Goal: Task Accomplishment & Management: Manage account settings

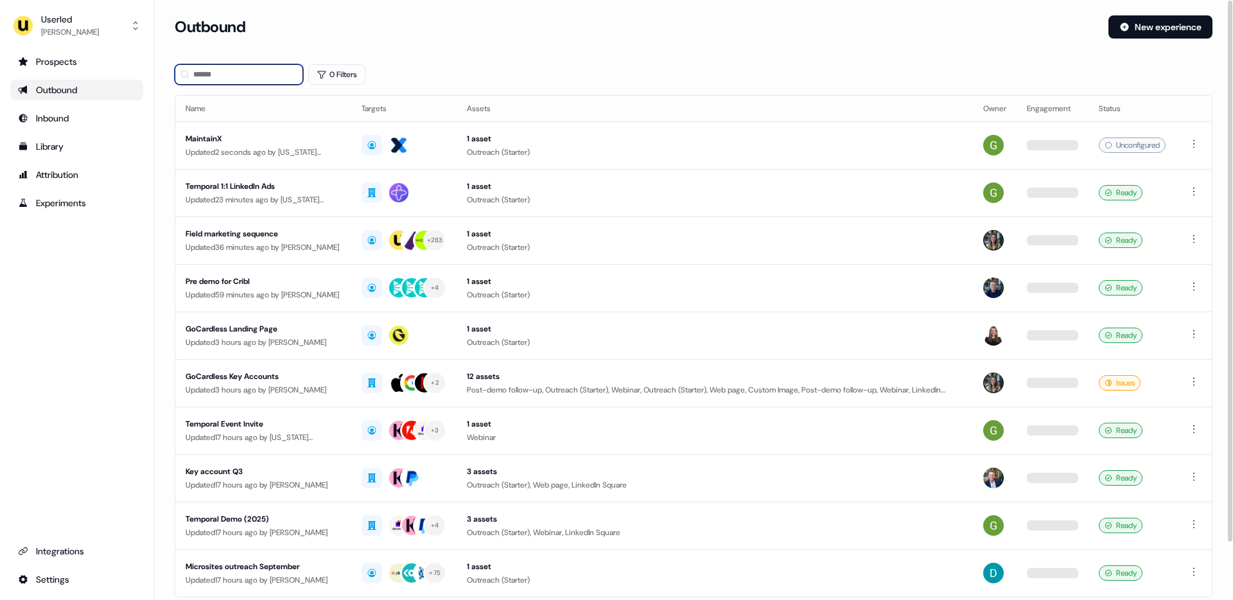
click at [228, 75] on input at bounding box center [239, 74] width 128 height 21
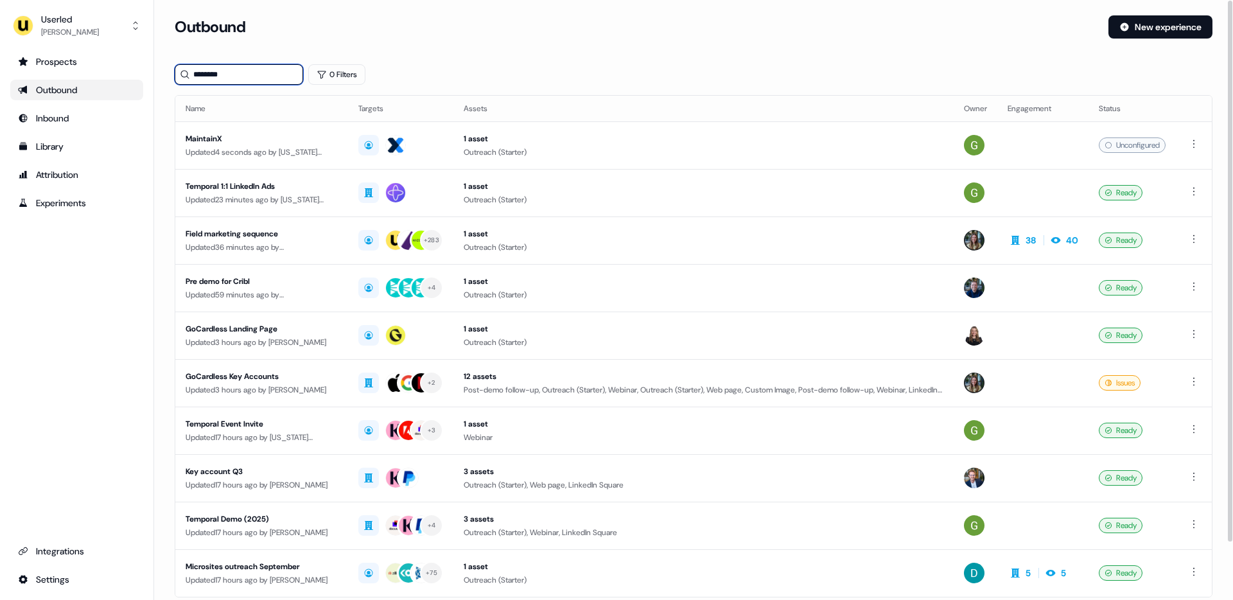
type input "********"
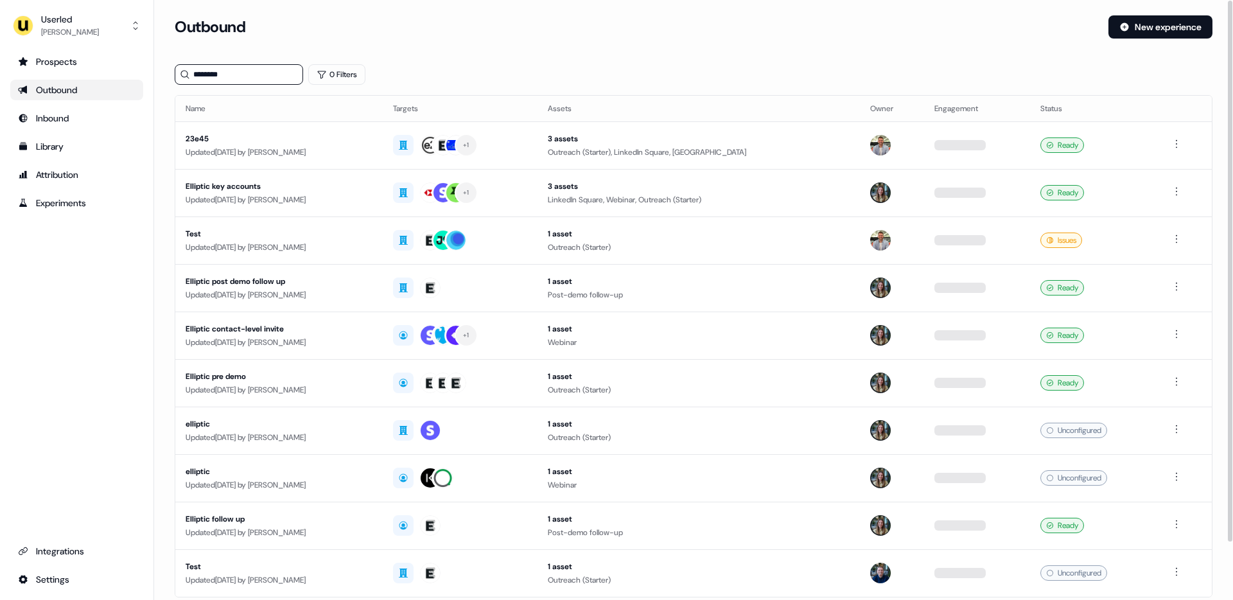
click at [165, 130] on section "Loading... Outbound New experience ******** 0 Filters Name Targets Assets Owner…" at bounding box center [693, 339] width 1079 height 649
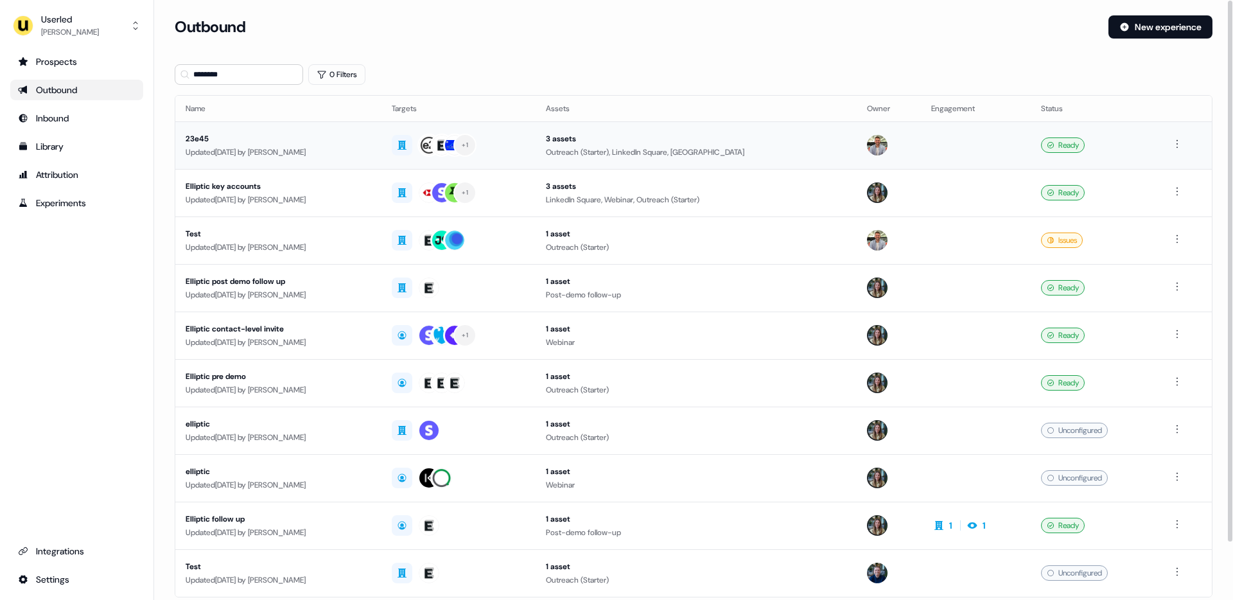
click at [284, 154] on div "Updated 21 days ago by Oliver Grogan" at bounding box center [279, 152] width 186 height 13
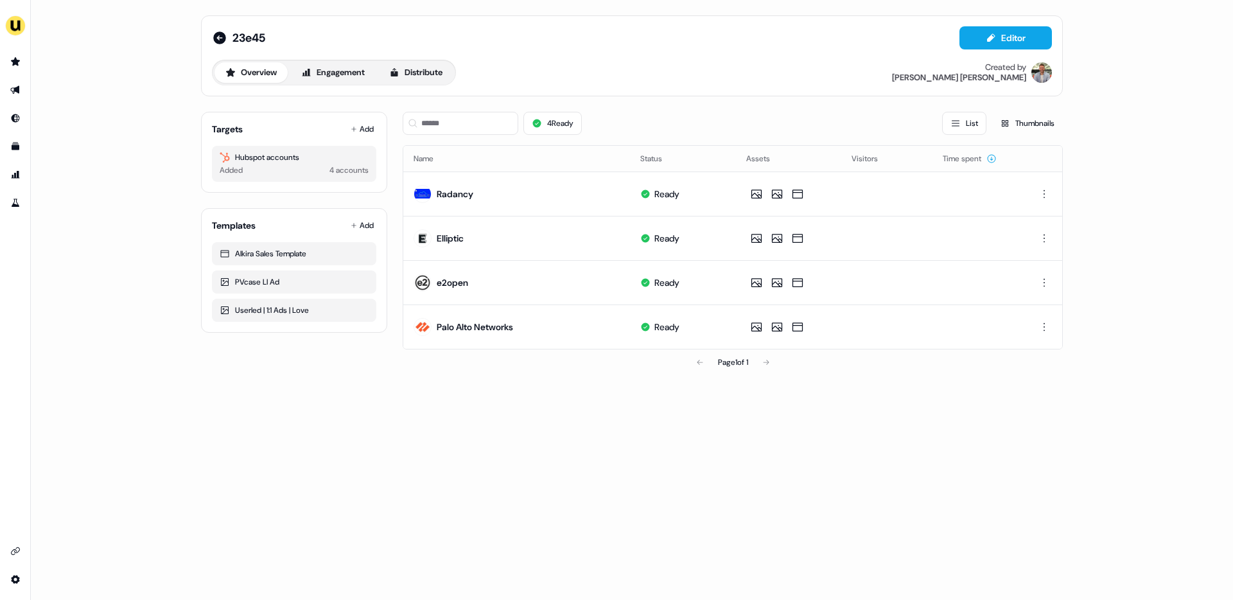
click at [157, 144] on div "23e45 Editor Overview Engagement Distribute Created by Oliver Grogan Targets Ad…" at bounding box center [632, 300] width 1203 height 600
click at [133, 133] on div "23e45 Editor Overview Engagement Distribute Created by Oliver Grogan Targets Ad…" at bounding box center [632, 300] width 1203 height 600
click at [143, 174] on div "23e45 Editor Overview Engagement Distribute Created by Oliver Grogan Targets Ad…" at bounding box center [632, 300] width 1203 height 600
click at [141, 174] on div "23e45 Editor Overview Engagement Distribute Created by Oliver Grogan Targets Ad…" at bounding box center [632, 300] width 1203 height 600
click at [128, 200] on div "23e45 Editor Overview Engagement Distribute Created by Oliver Grogan Targets Ad…" at bounding box center [632, 300] width 1203 height 600
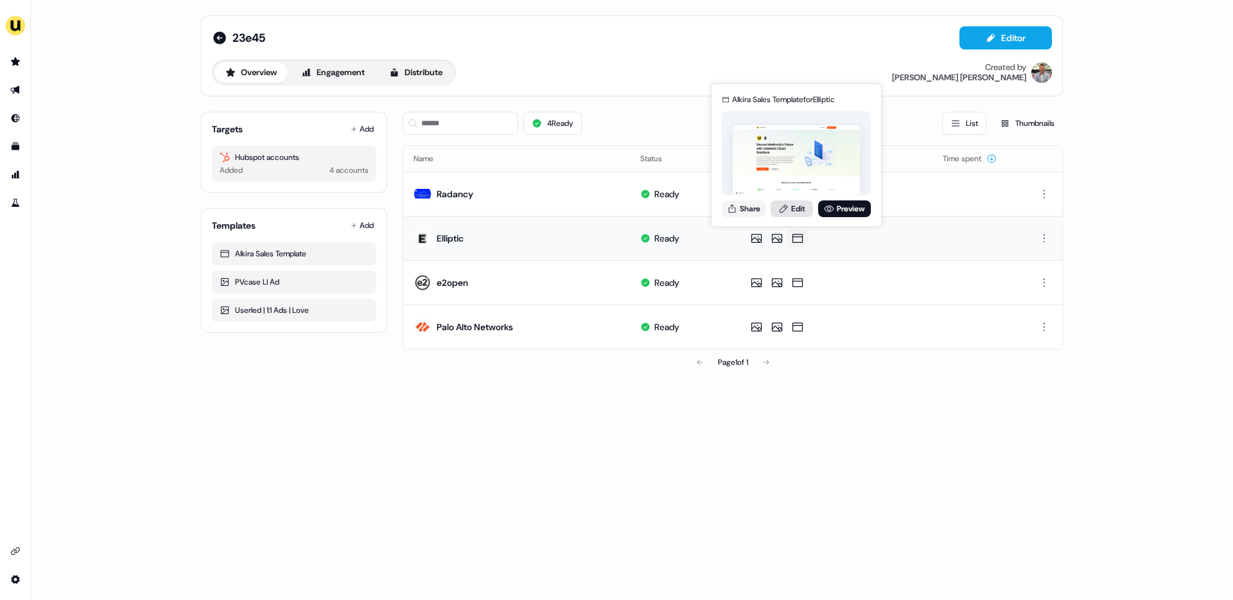
click at [786, 207] on icon at bounding box center [784, 208] width 8 height 8
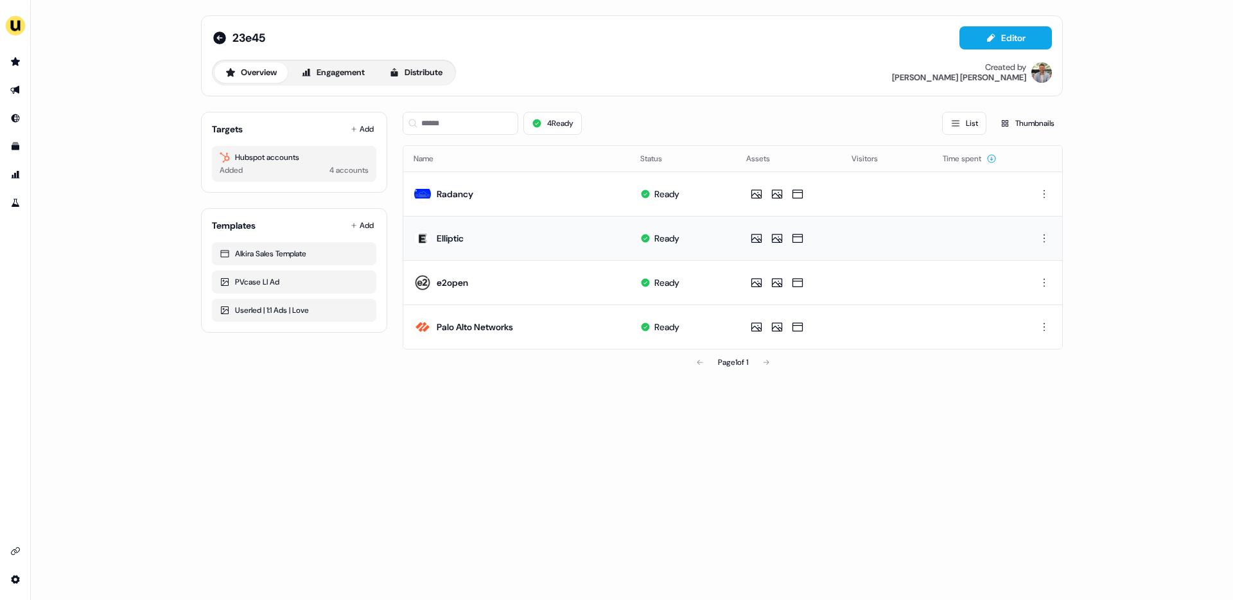
drag, startPoint x: 215, startPoint y: 37, endPoint x: 189, endPoint y: 37, distance: 26.3
click at [215, 37] on icon at bounding box center [219, 37] width 13 height 13
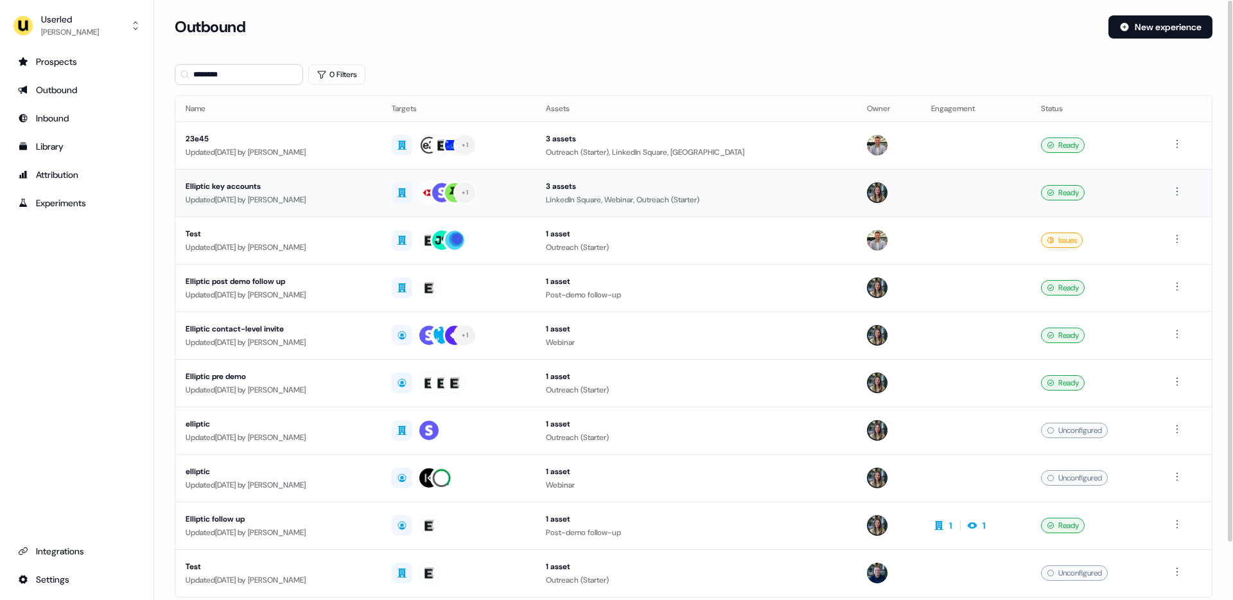
click at [358, 191] on div "Elliptic key accounts" at bounding box center [279, 186] width 186 height 13
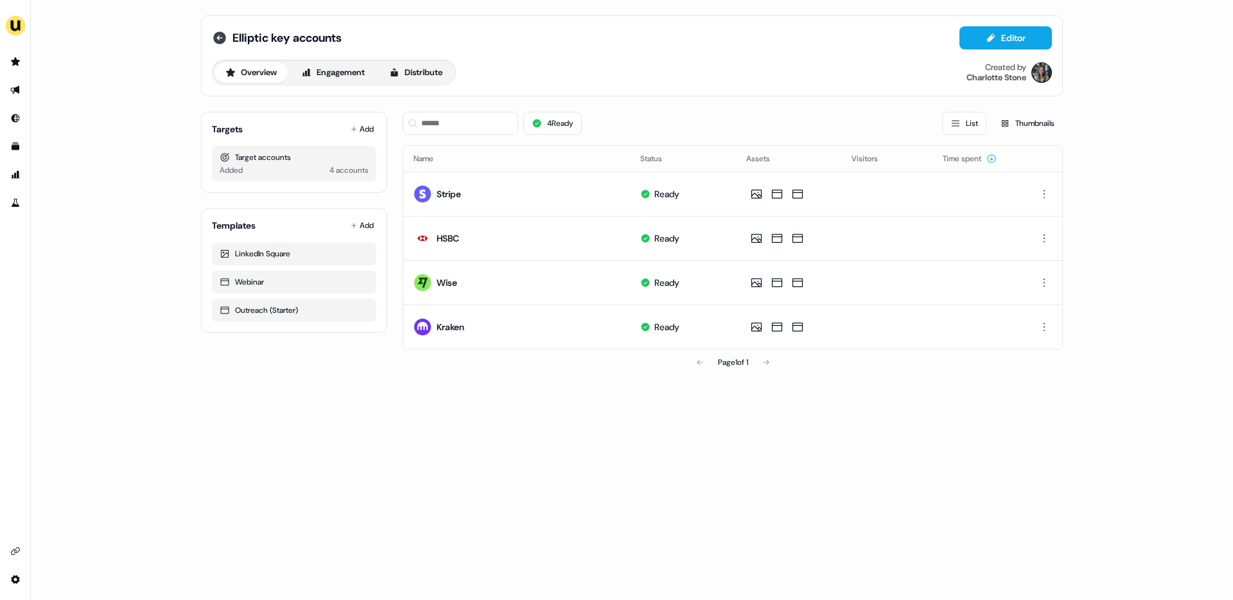
click at [222, 37] on icon at bounding box center [219, 37] width 13 height 13
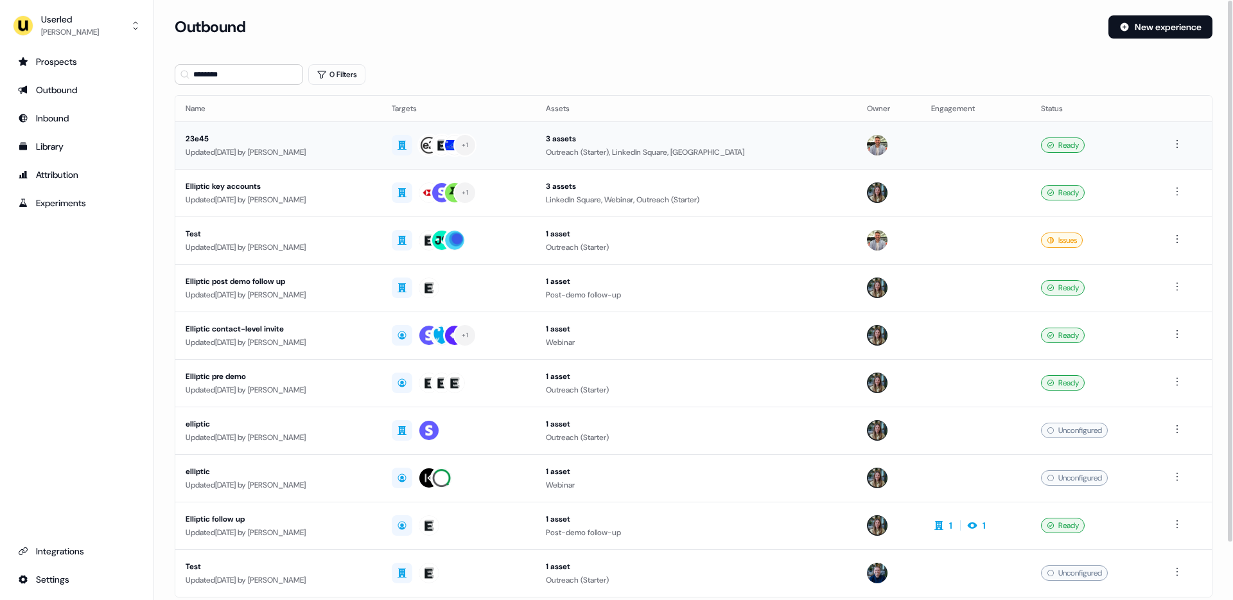
click at [351, 143] on div "23e45" at bounding box center [279, 138] width 186 height 13
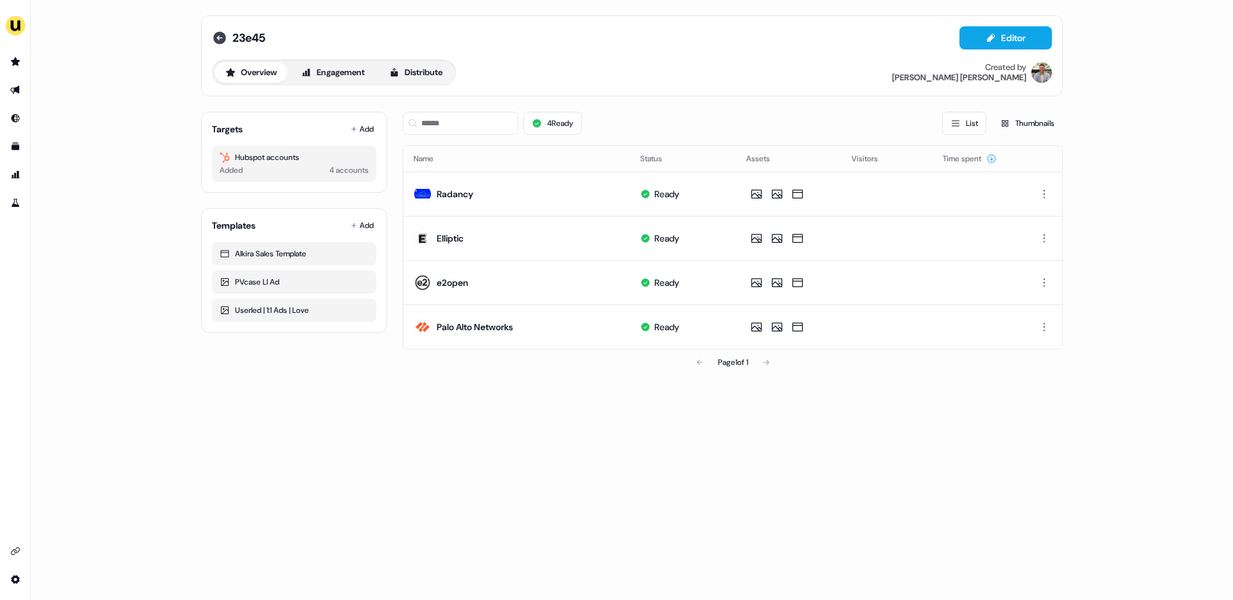
drag, startPoint x: 221, startPoint y: 35, endPoint x: 237, endPoint y: 62, distance: 32.0
click at [221, 35] on icon at bounding box center [219, 37] width 13 height 13
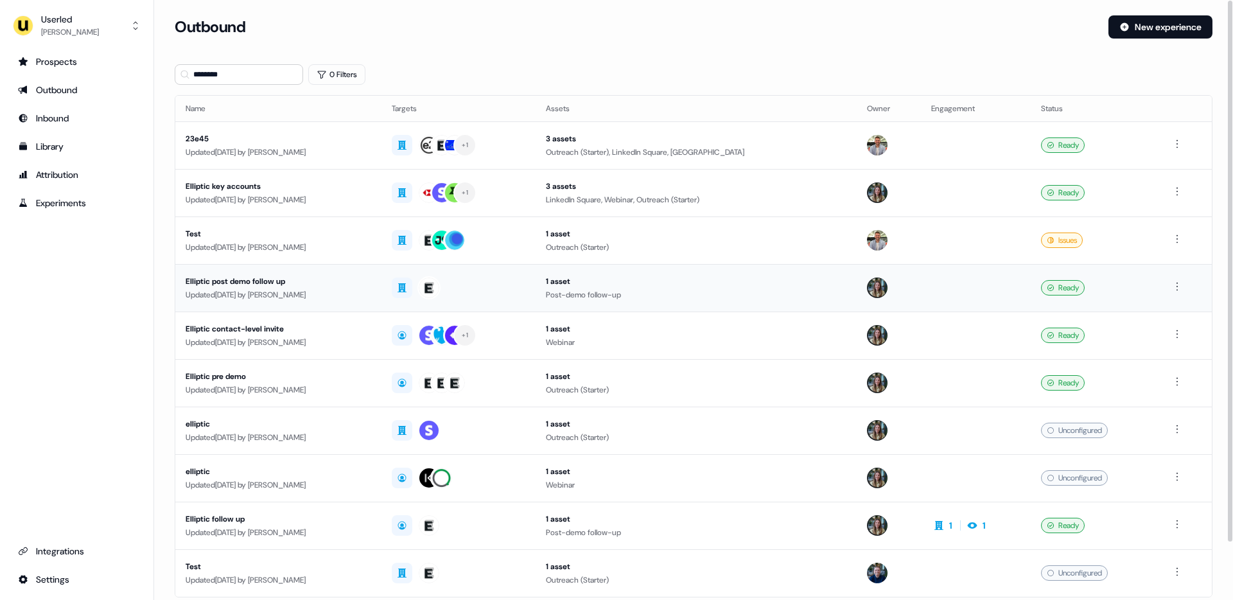
click at [342, 297] on div "Updated 1 month ago by Charlotte Stone" at bounding box center [279, 294] width 186 height 13
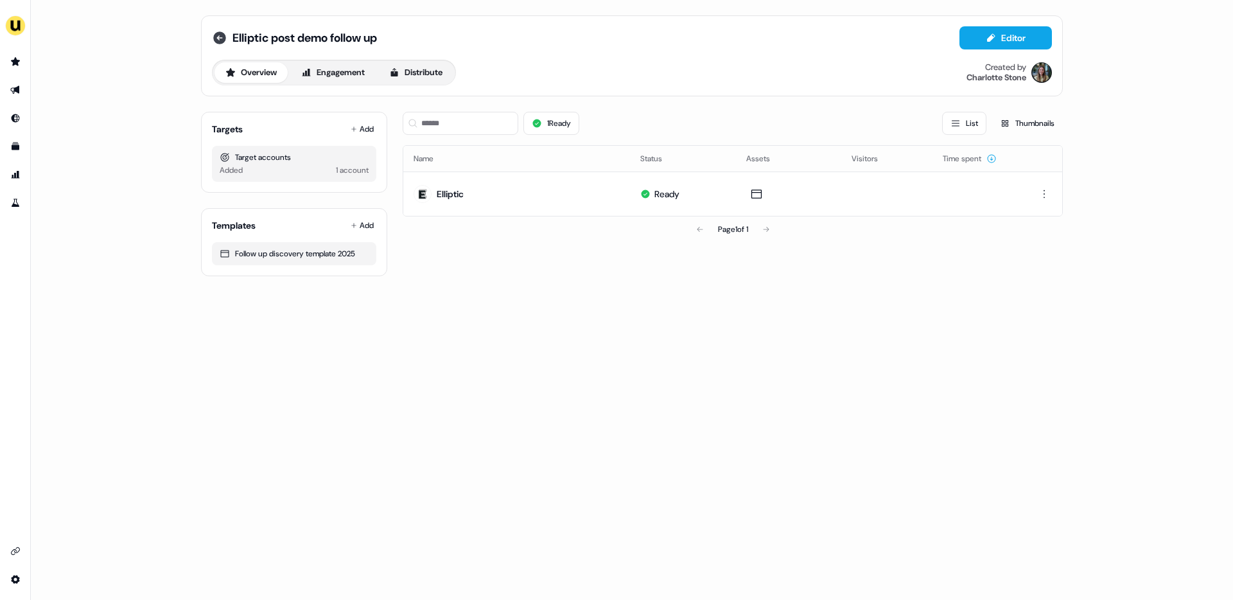
click at [225, 38] on icon at bounding box center [219, 37] width 13 height 13
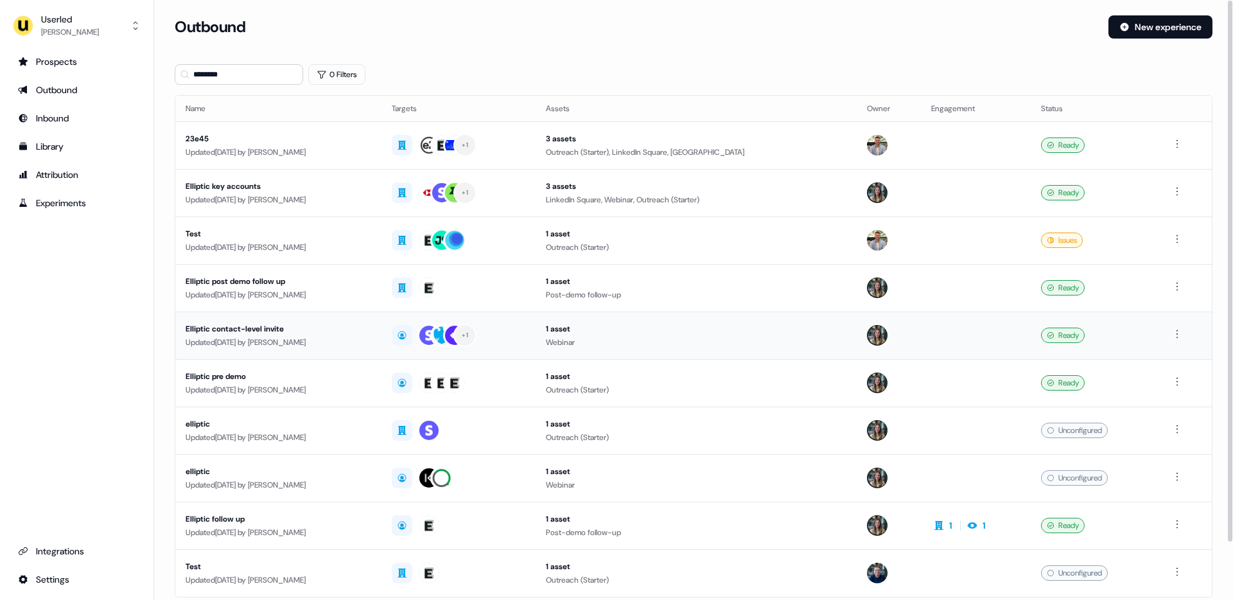
click at [310, 339] on div "Updated 1 month ago by Yann Sarfati" at bounding box center [279, 342] width 186 height 13
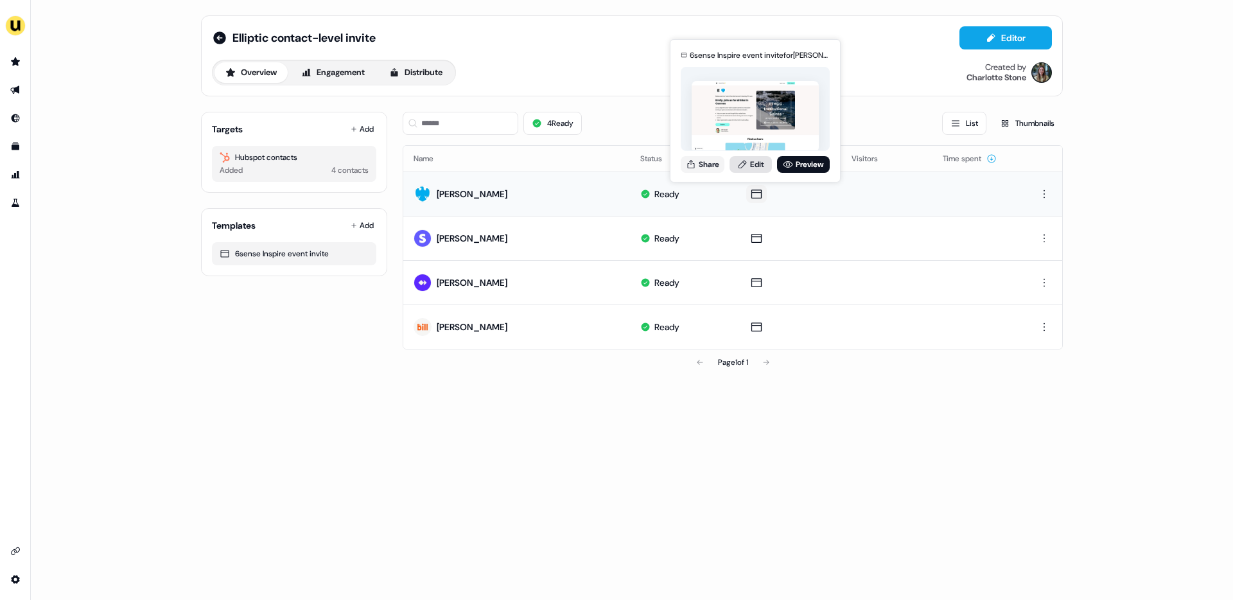
click at [749, 163] on link "Edit" at bounding box center [751, 164] width 42 height 17
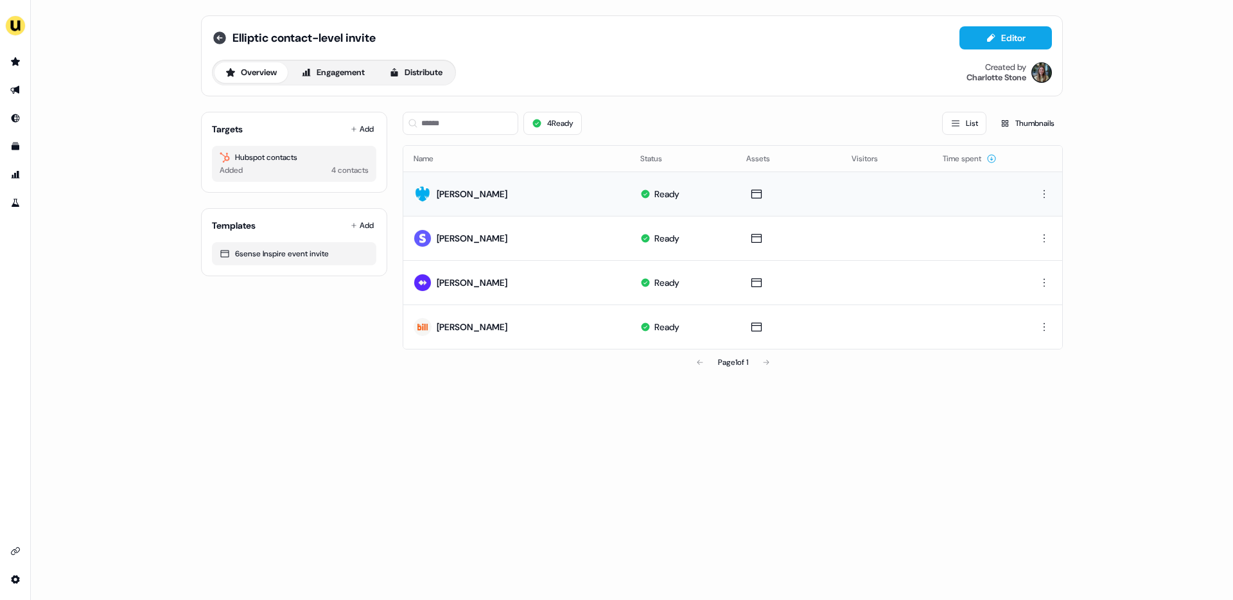
click at [220, 35] on icon at bounding box center [219, 37] width 13 height 13
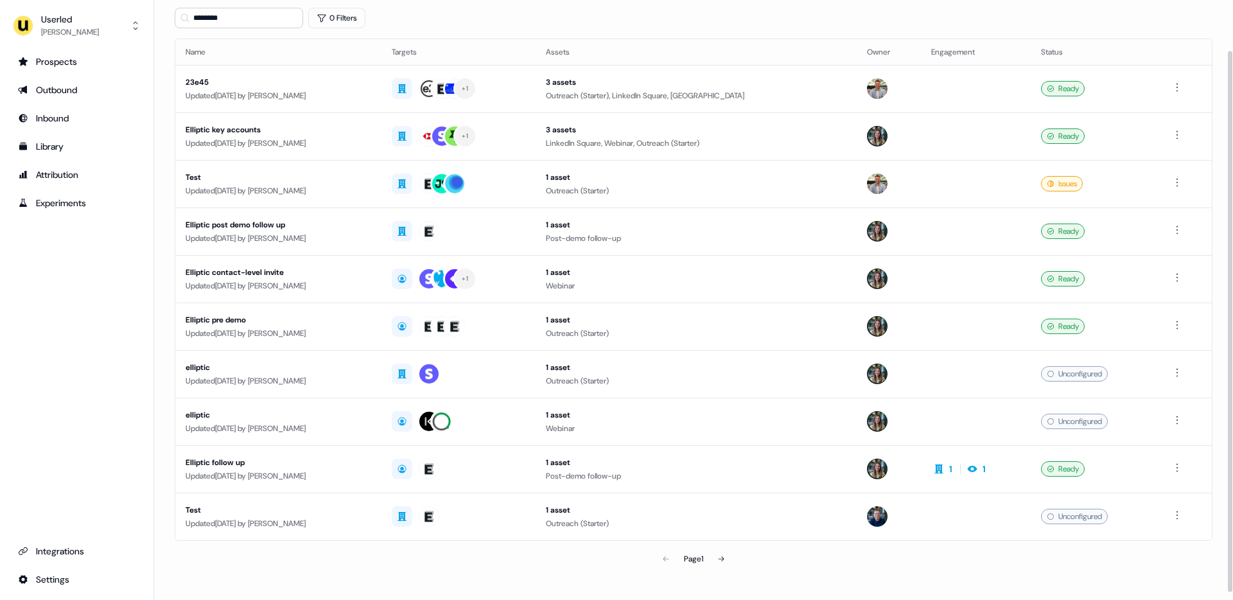
scroll to position [64, 0]
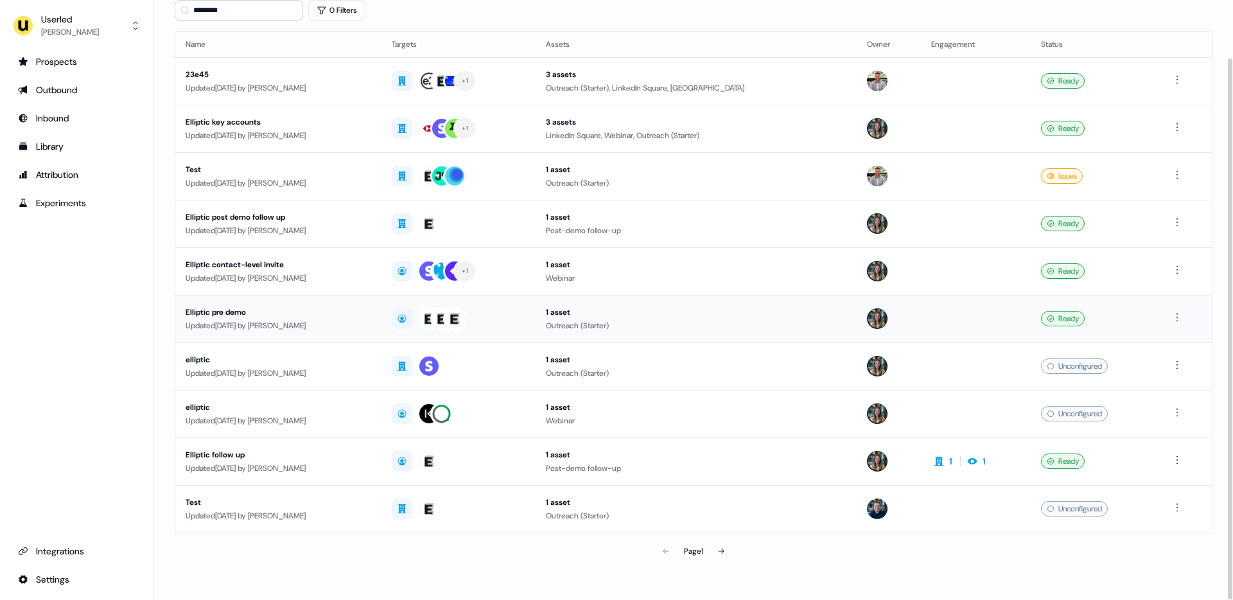
click at [283, 321] on div "Updated 1 month ago by Charlotte Stone" at bounding box center [279, 325] width 186 height 13
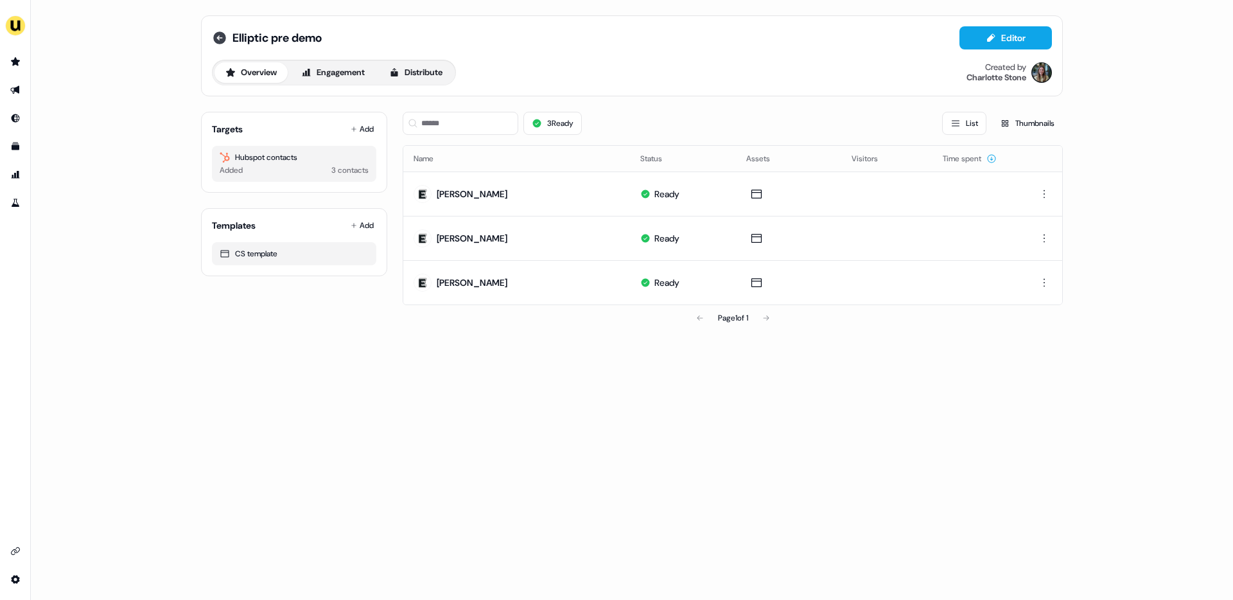
click at [222, 39] on icon at bounding box center [219, 37] width 13 height 13
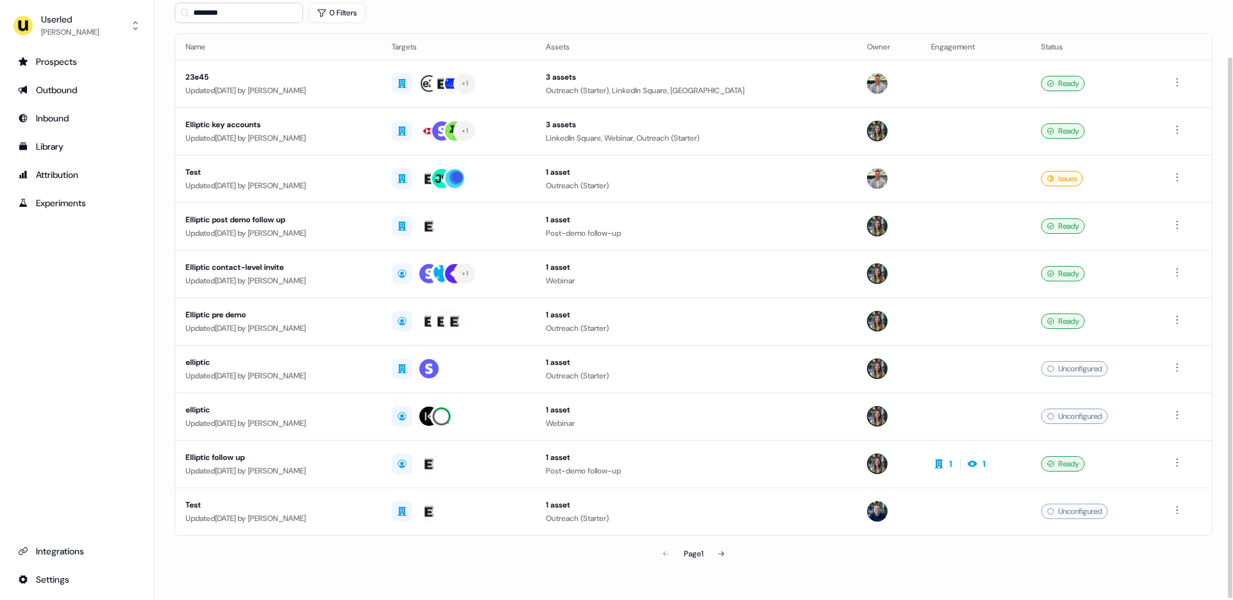
scroll to position [63, 0]
drag, startPoint x: 311, startPoint y: 360, endPoint x: 320, endPoint y: 382, distance: 23.6
click at [311, 360] on div "elliptic" at bounding box center [279, 361] width 186 height 13
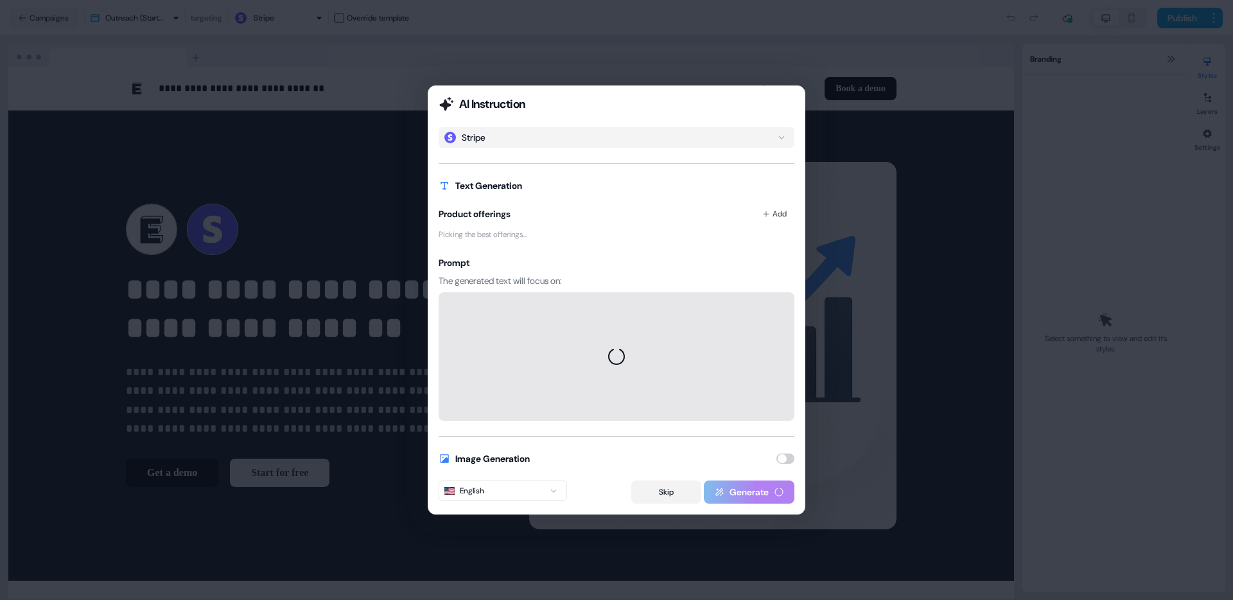
click at [672, 491] on button "Skip" at bounding box center [666, 491] width 70 height 23
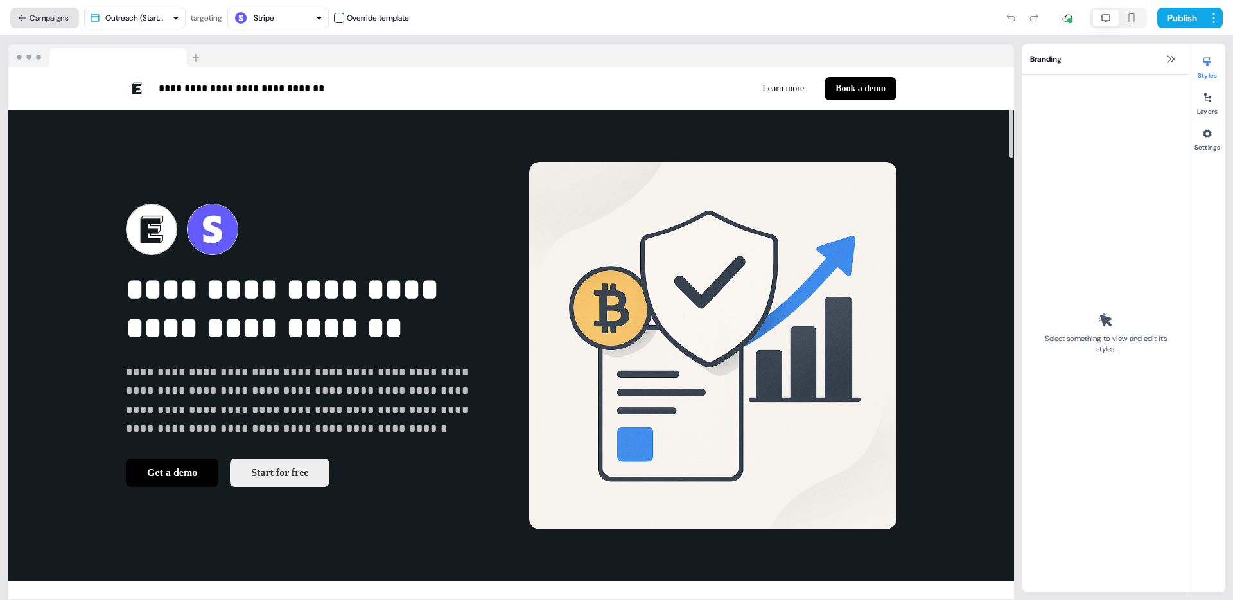
click at [44, 15] on button "Campaigns" at bounding box center [44, 18] width 69 height 21
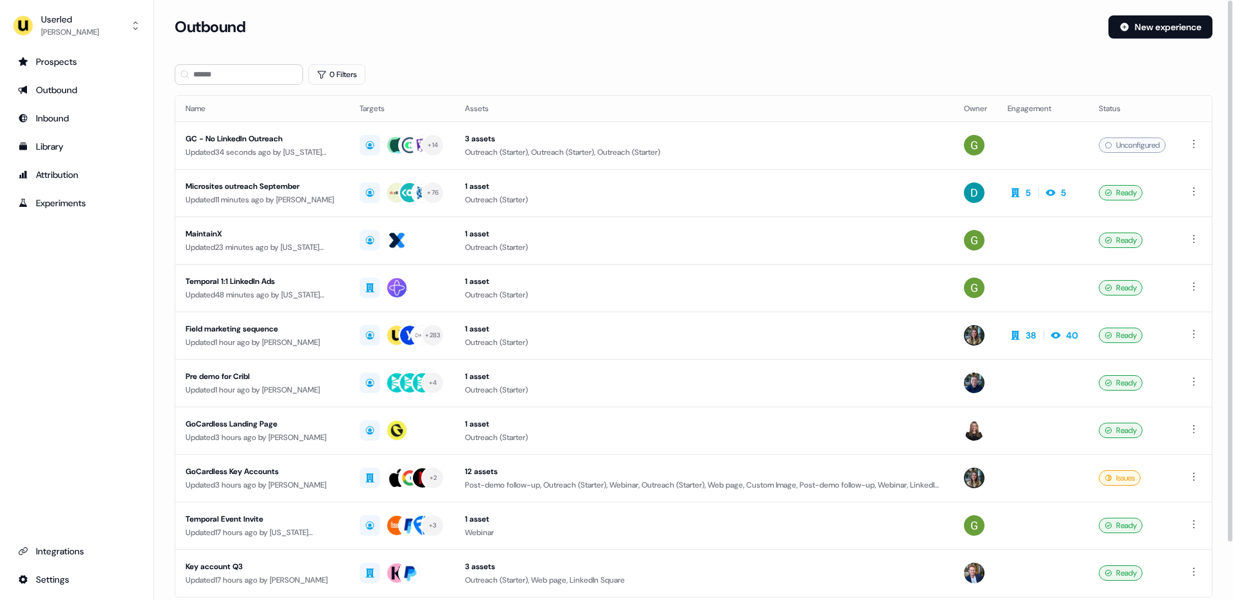
click at [568, 36] on div "Outbound" at bounding box center [637, 26] width 924 height 23
click at [164, 225] on section "Loading... Outbound New experience 0 Filters Name Targets Assets Owner Engageme…" at bounding box center [693, 339] width 1079 height 649
click at [164, 229] on section "Loading... Outbound New experience 0 Filters Name Targets Assets Owner Engageme…" at bounding box center [693, 339] width 1079 height 649
click at [78, 340] on div "Prospects Outbound Inbound Library Attribution Experiments Integrations Settings" at bounding box center [76, 320] width 133 height 538
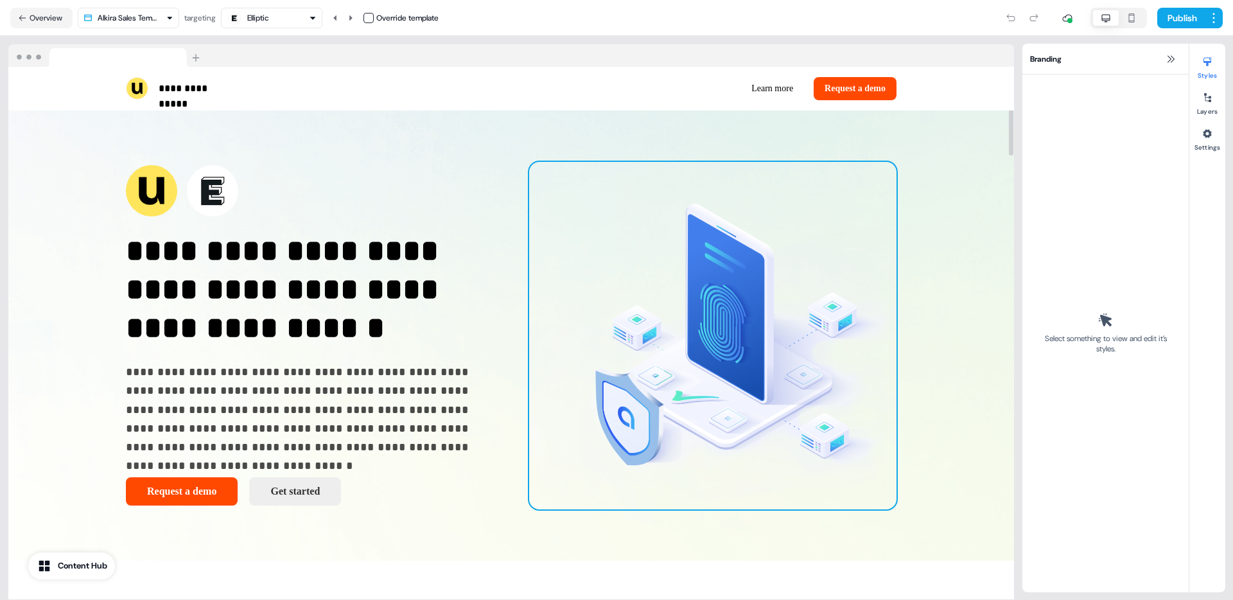
click at [755, 324] on img at bounding box center [712, 336] width 367 height 348
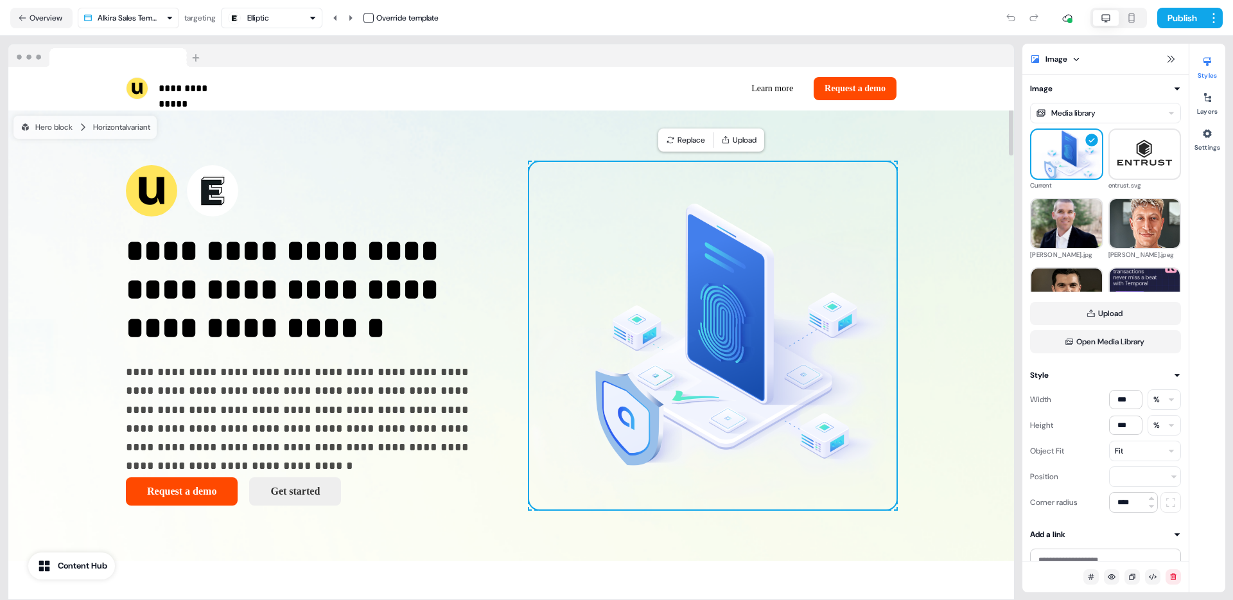
click at [538, 40] on div "**********" at bounding box center [511, 318] width 1023 height 564
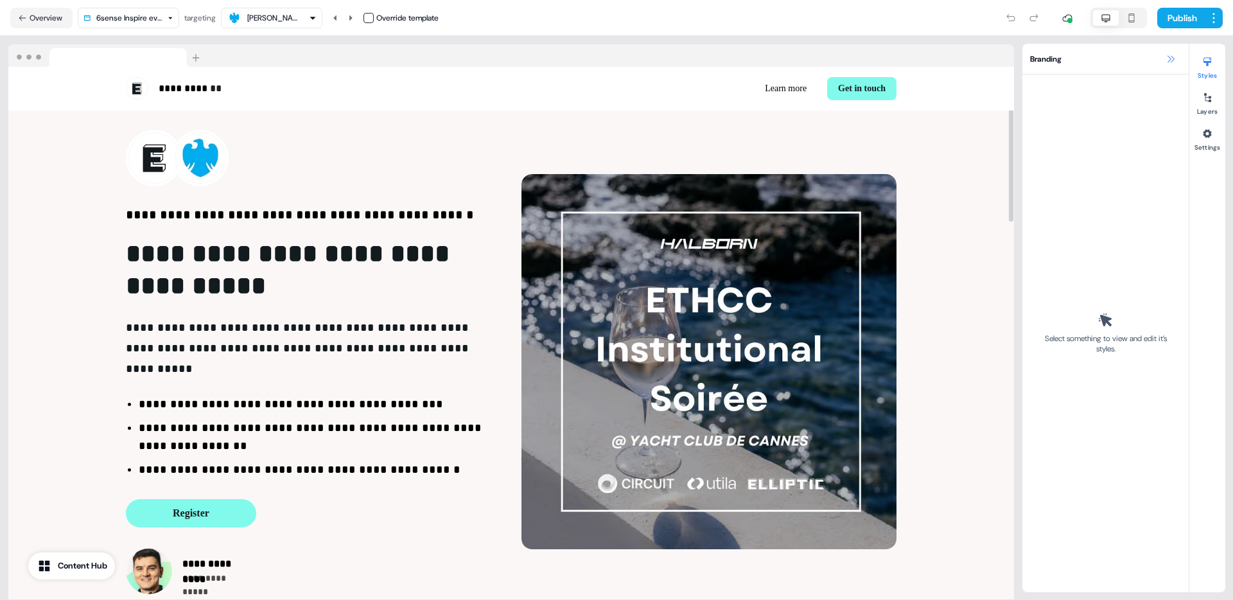
click at [1165, 60] on button at bounding box center [1170, 58] width 15 height 15
click at [1167, 65] on button at bounding box center [1170, 58] width 15 height 15
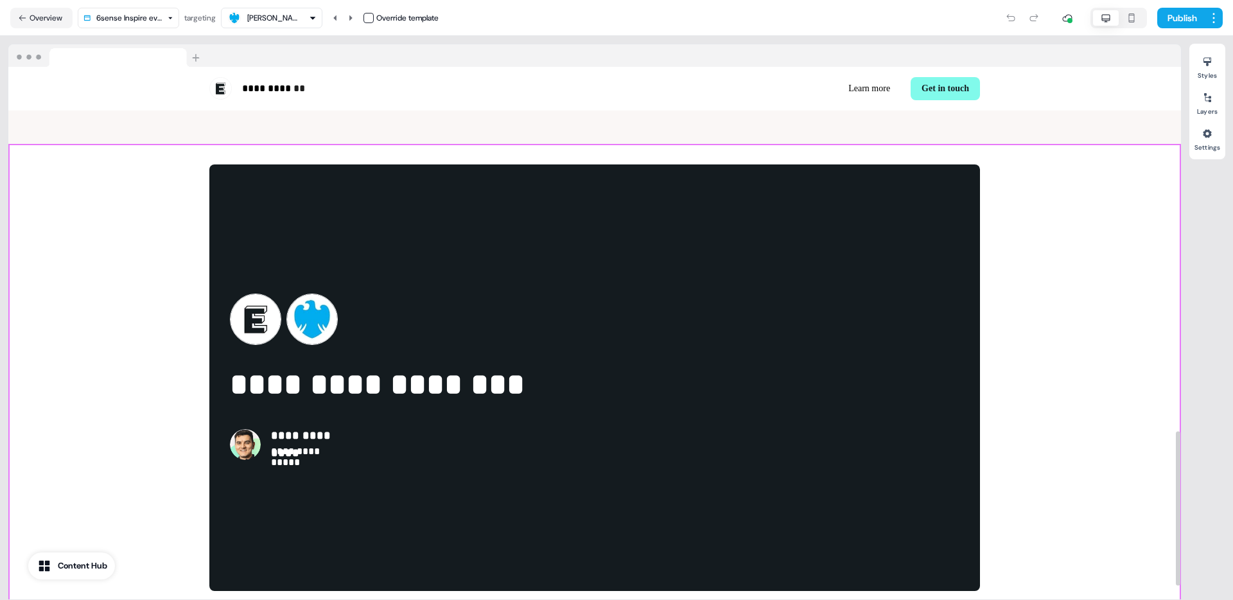
scroll to position [1281, 0]
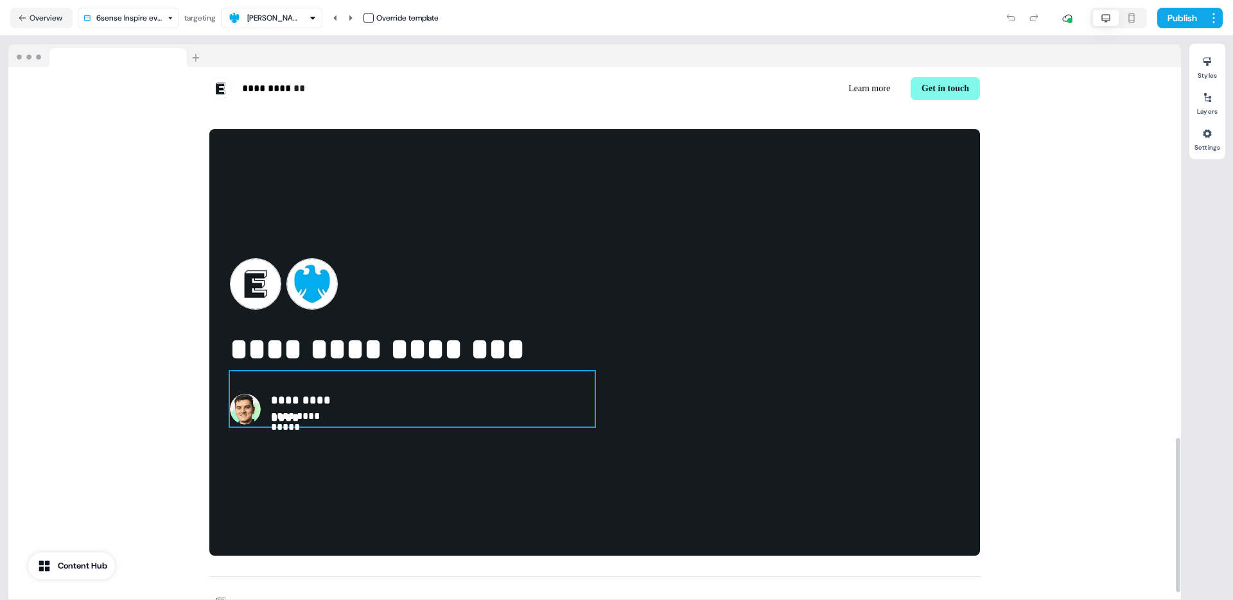
click at [347, 380] on div "**********" at bounding box center [412, 378] width 365 height 96
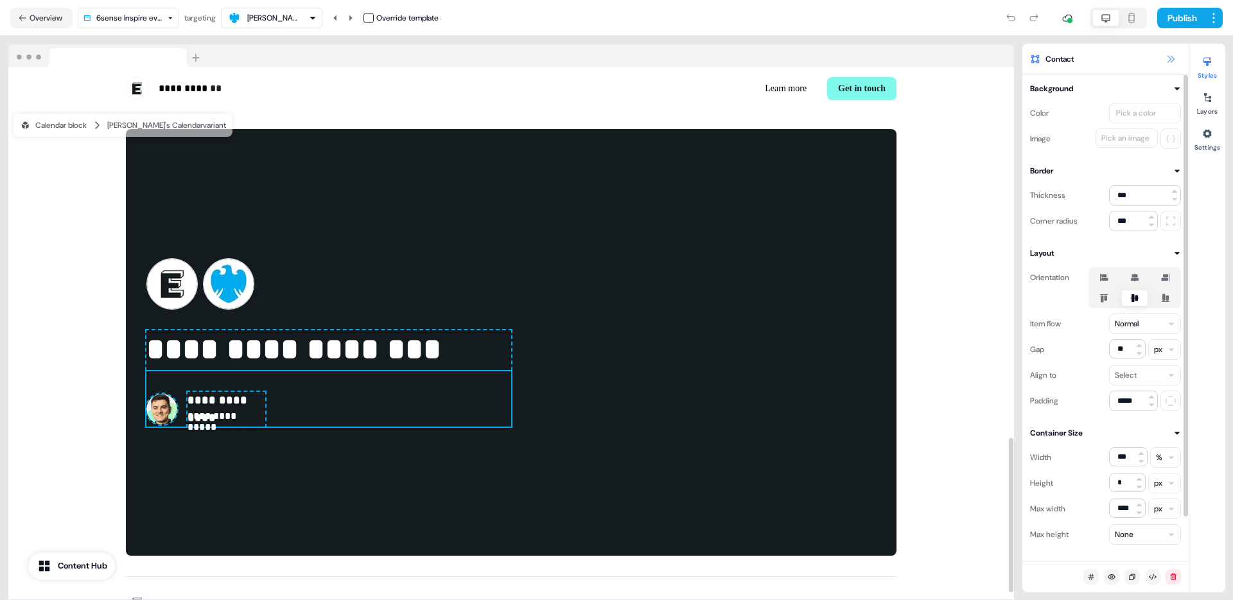
click at [1172, 64] on button at bounding box center [1170, 58] width 15 height 15
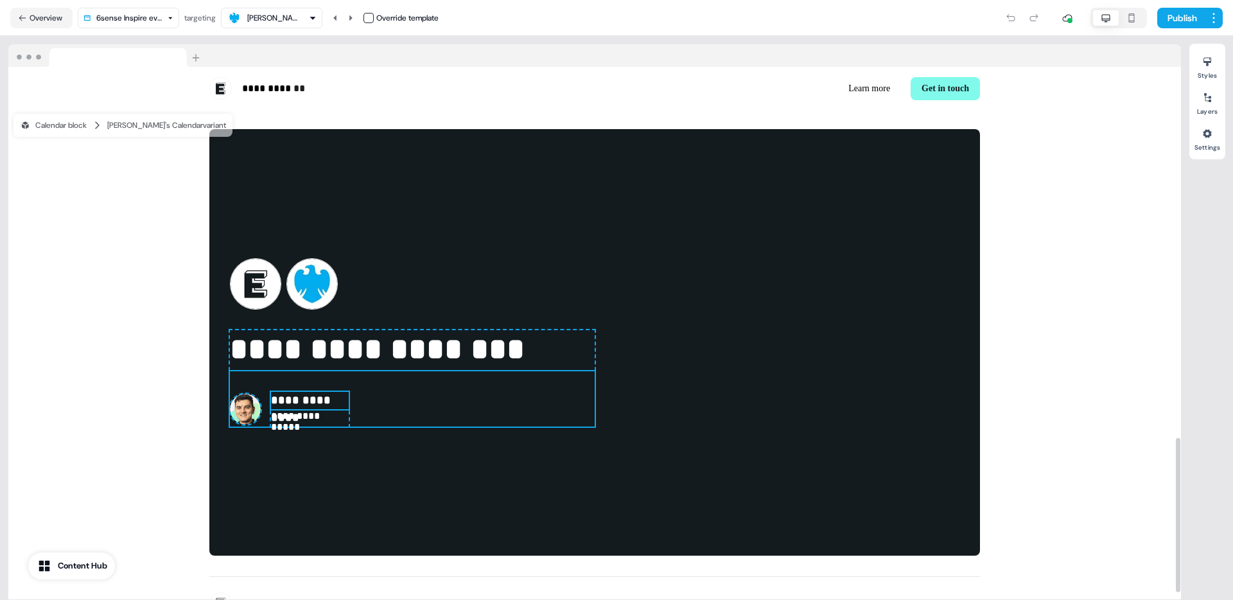
click at [299, 392] on p "**********" at bounding box center [310, 400] width 78 height 17
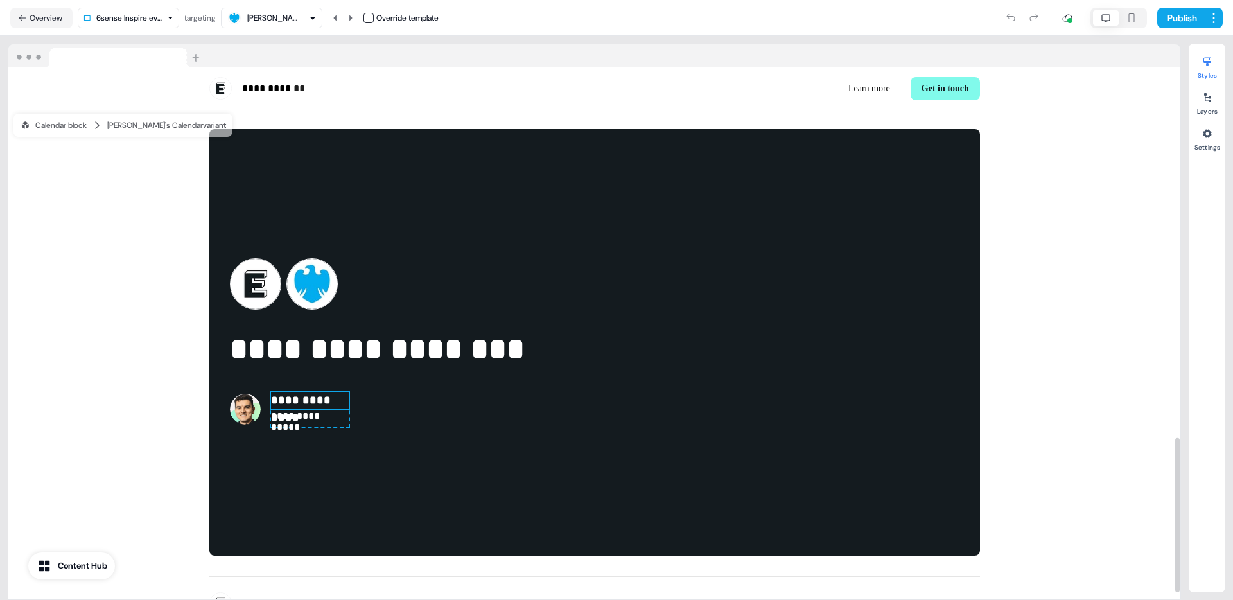
click at [299, 392] on p "**********" at bounding box center [310, 400] width 78 height 17
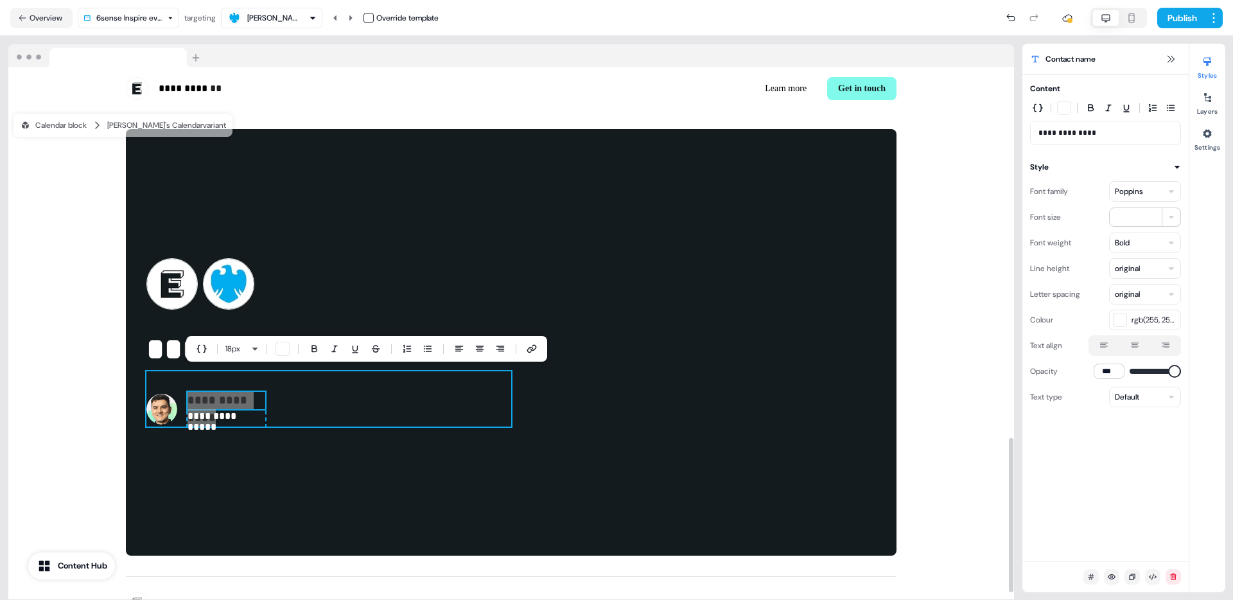
click at [299, 374] on div "**********" at bounding box center [328, 398] width 365 height 55
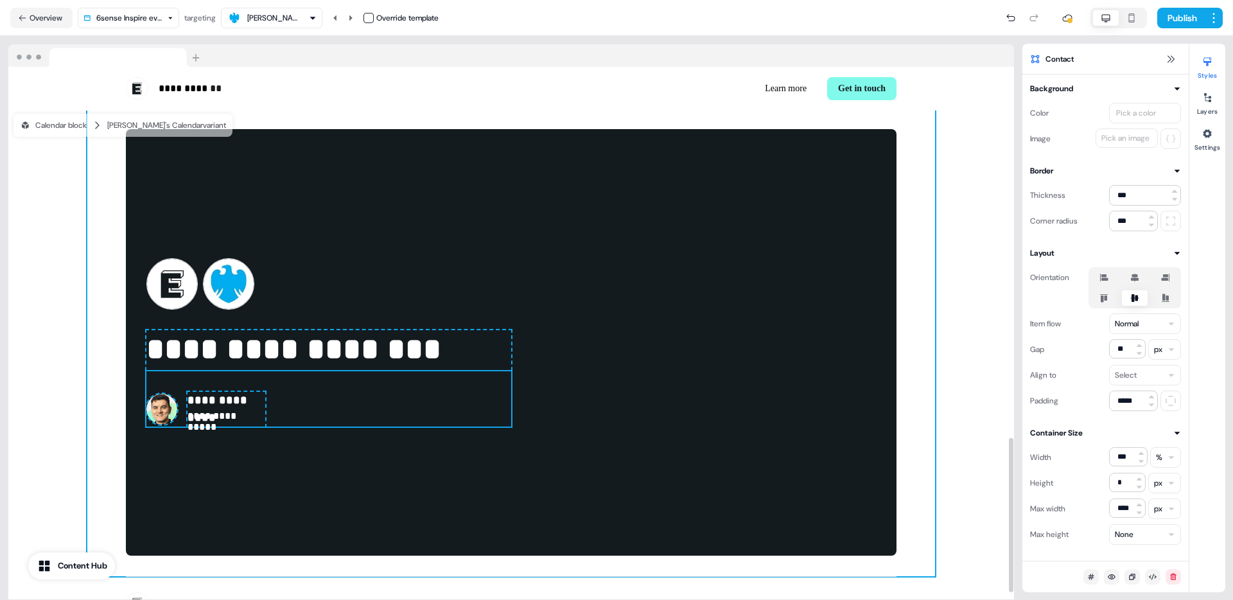
click at [92, 310] on div "**********" at bounding box center [511, 343] width 848 height 468
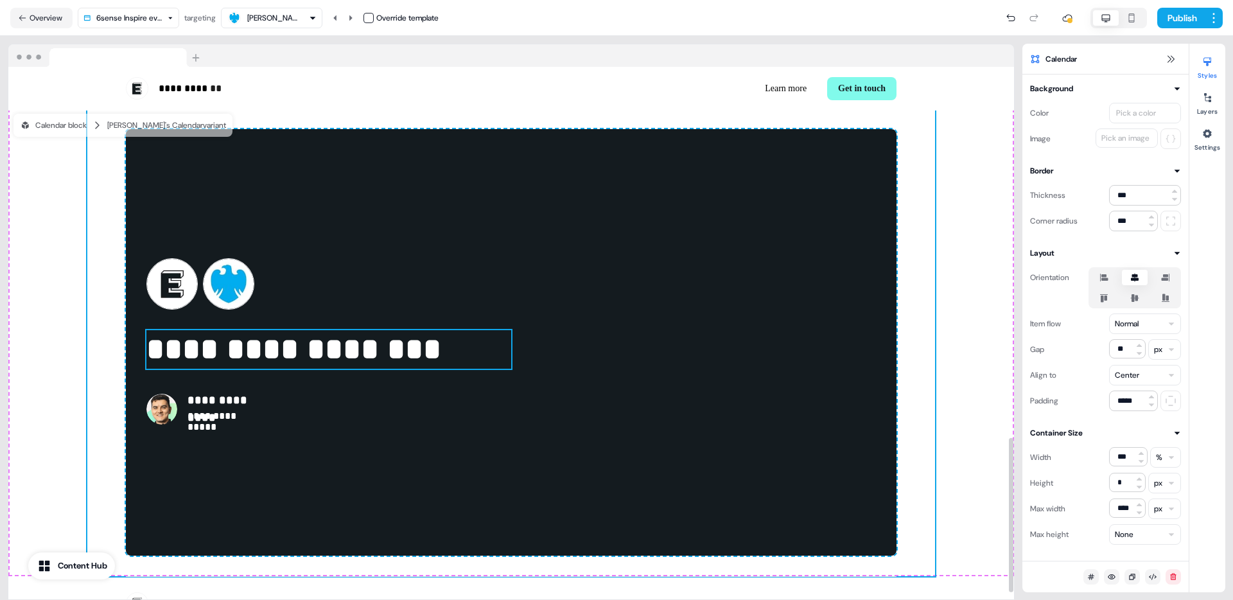
scroll to position [0, 0]
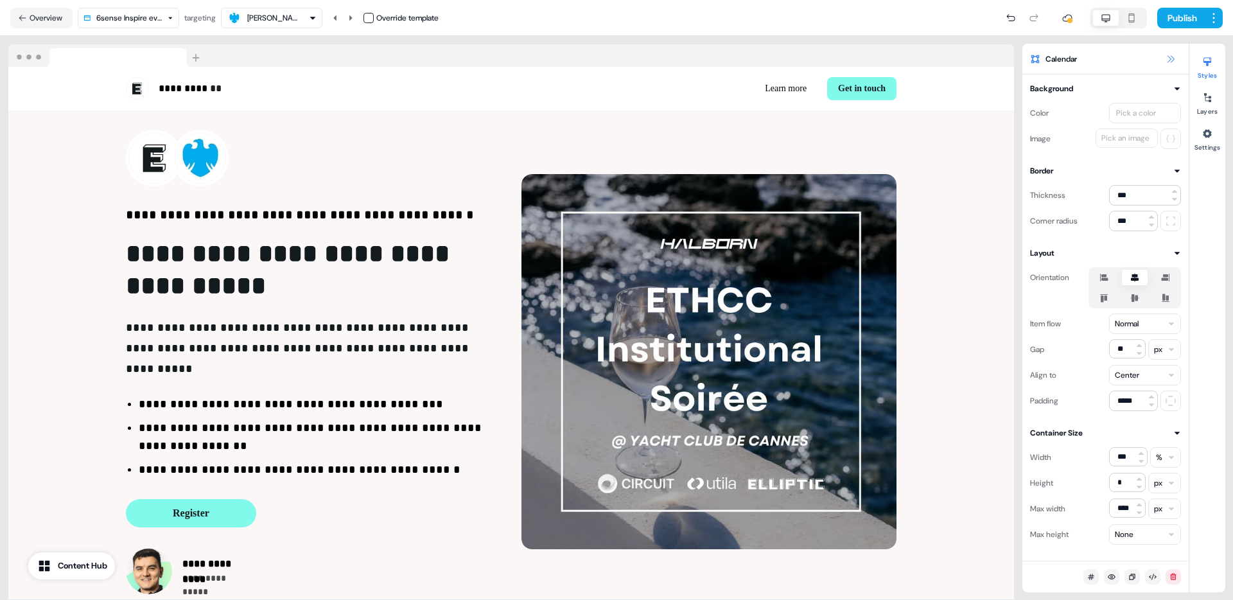
click at [1170, 58] on icon at bounding box center [1171, 59] width 10 height 10
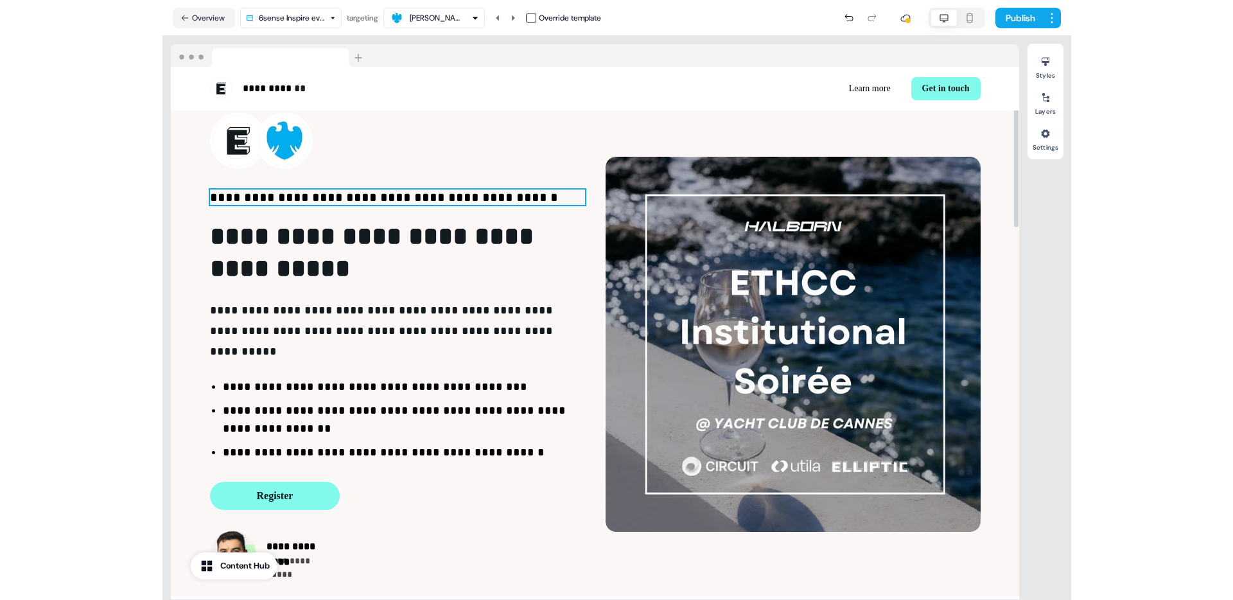
scroll to position [19, 0]
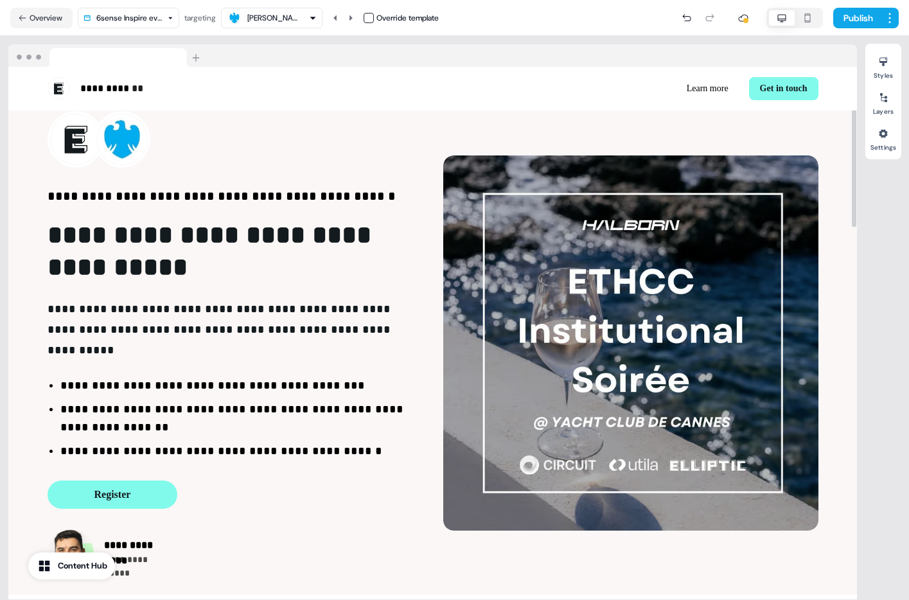
click at [446, 51] on div at bounding box center [432, 55] width 849 height 23
click at [48, 19] on button "Overview" at bounding box center [41, 18] width 62 height 21
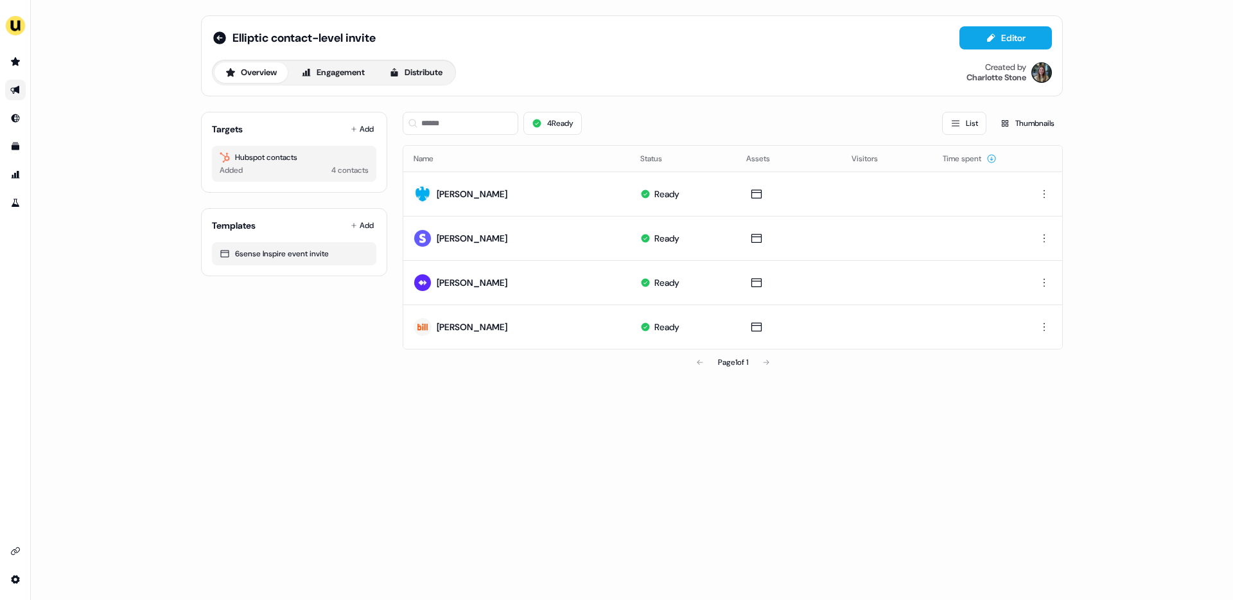
click at [149, 200] on div "Elliptic contact-level invite Editor Overview Engagement Distribute Created by …" at bounding box center [632, 300] width 1203 height 600
click at [139, 264] on div "Elliptic contact-level invite Editor Overview Engagement Distribute Created by …" at bounding box center [632, 300] width 1203 height 600
click at [660, 80] on div "Overview Engagement Distribute Created by Charlotte Stone" at bounding box center [632, 73] width 840 height 26
drag, startPoint x: 1004, startPoint y: 42, endPoint x: 996, endPoint y: 42, distance: 7.7
click at [1003, 42] on button "Editor" at bounding box center [1006, 37] width 93 height 23
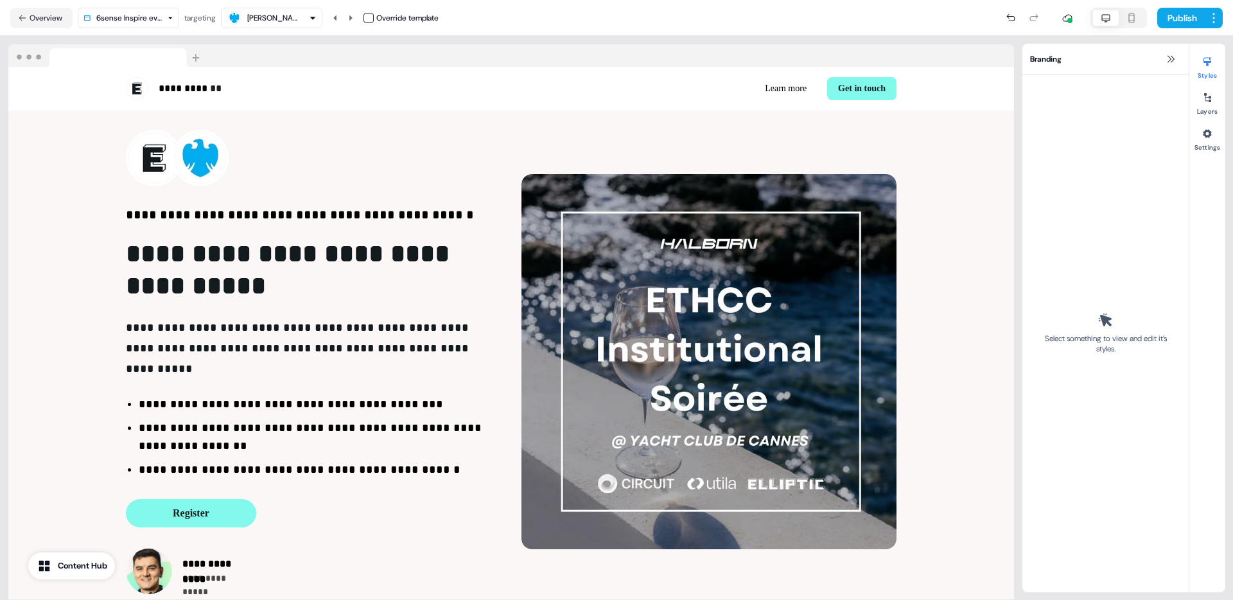
drag, startPoint x: 1167, startPoint y: 58, endPoint x: 1156, endPoint y: 57, distance: 11.0
click at [1166, 58] on icon at bounding box center [1171, 59] width 10 height 10
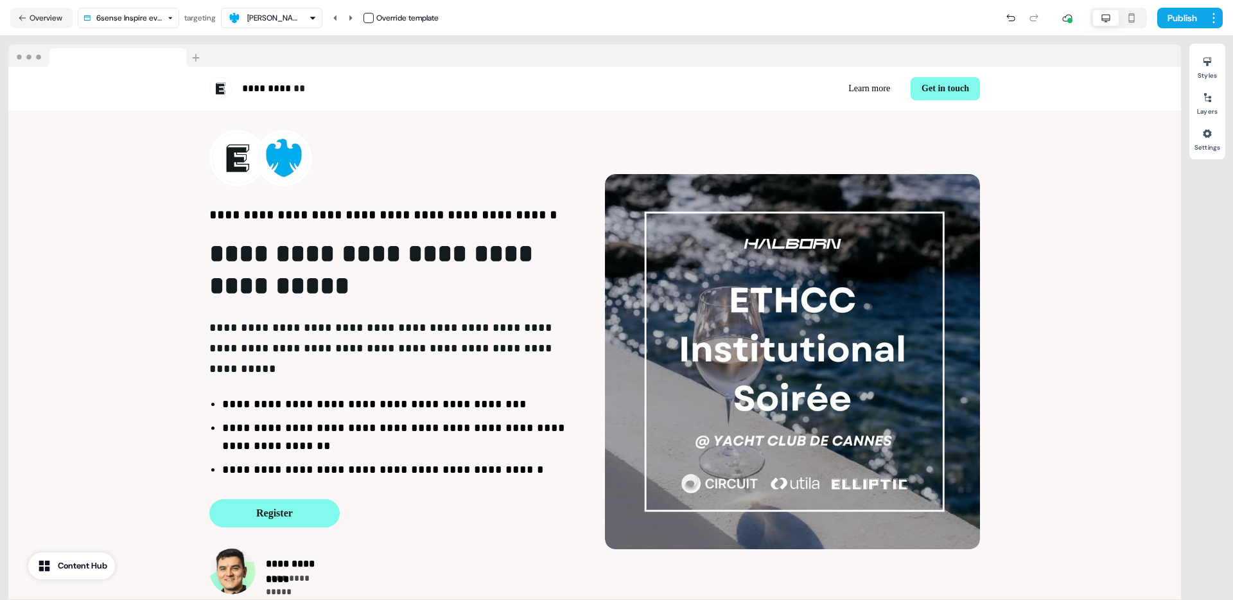
click at [642, 42] on div "**********" at bounding box center [595, 318] width 1190 height 564
click at [333, 40] on div "**********" at bounding box center [595, 318] width 1190 height 564
click at [606, 46] on div at bounding box center [594, 55] width 1173 height 23
click at [597, 44] on div at bounding box center [594, 55] width 1173 height 23
click at [586, 44] on div at bounding box center [594, 55] width 1173 height 23
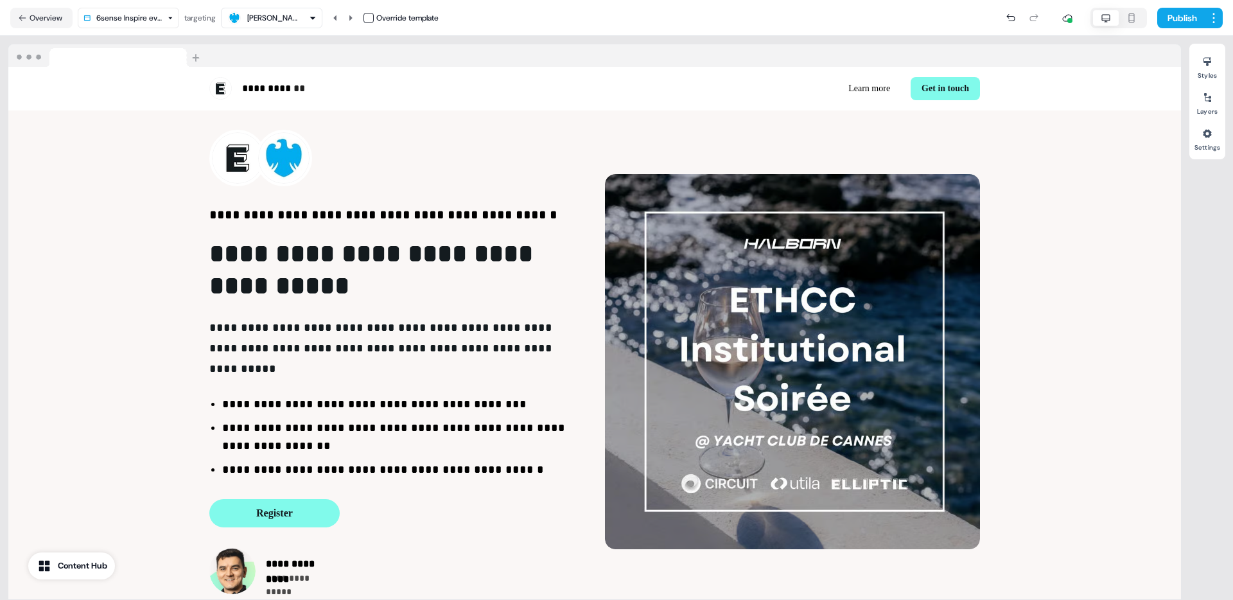
click at [586, 44] on div at bounding box center [594, 55] width 1173 height 23
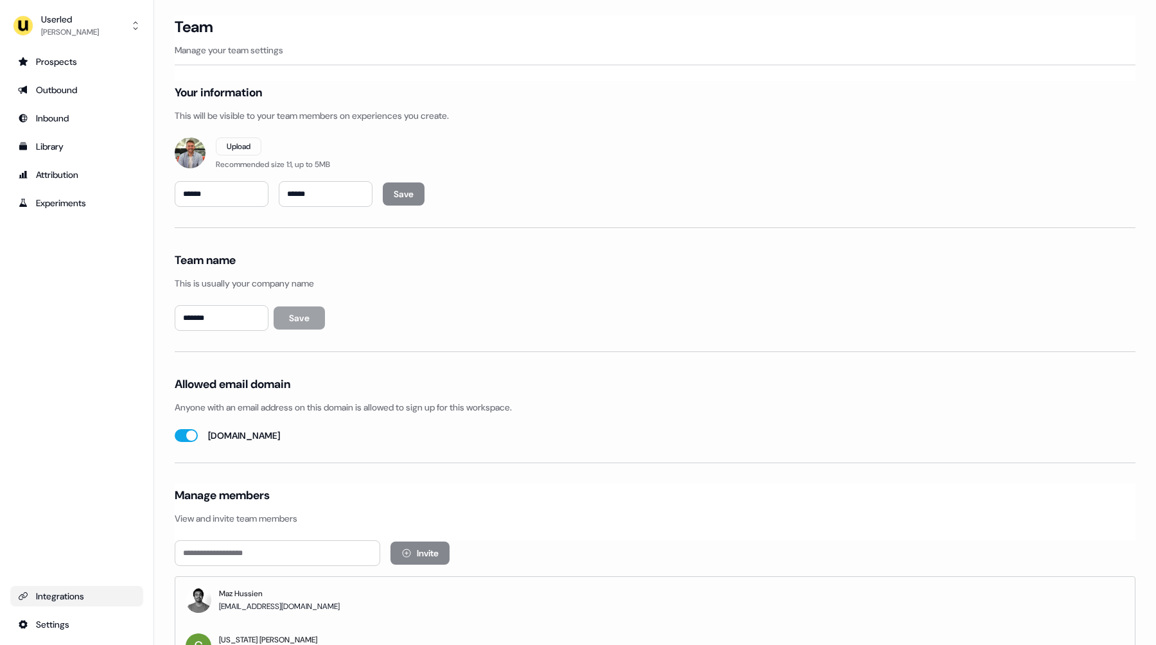
click at [61, 594] on div "Integrations" at bounding box center [77, 596] width 118 height 13
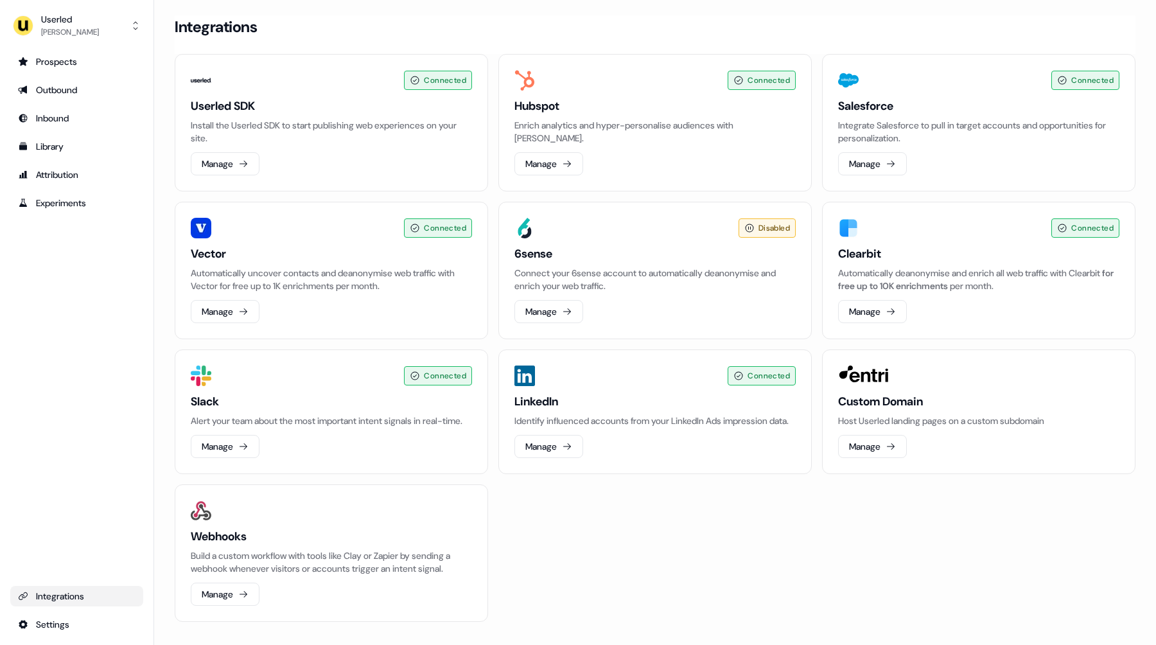
click at [864, 404] on h3 "Custom Domain" at bounding box center [978, 401] width 281 height 15
copy h3 "Custom Domain"
click at [901, 423] on p "Host Userled landing pages on a custom subdomain" at bounding box center [978, 420] width 281 height 13
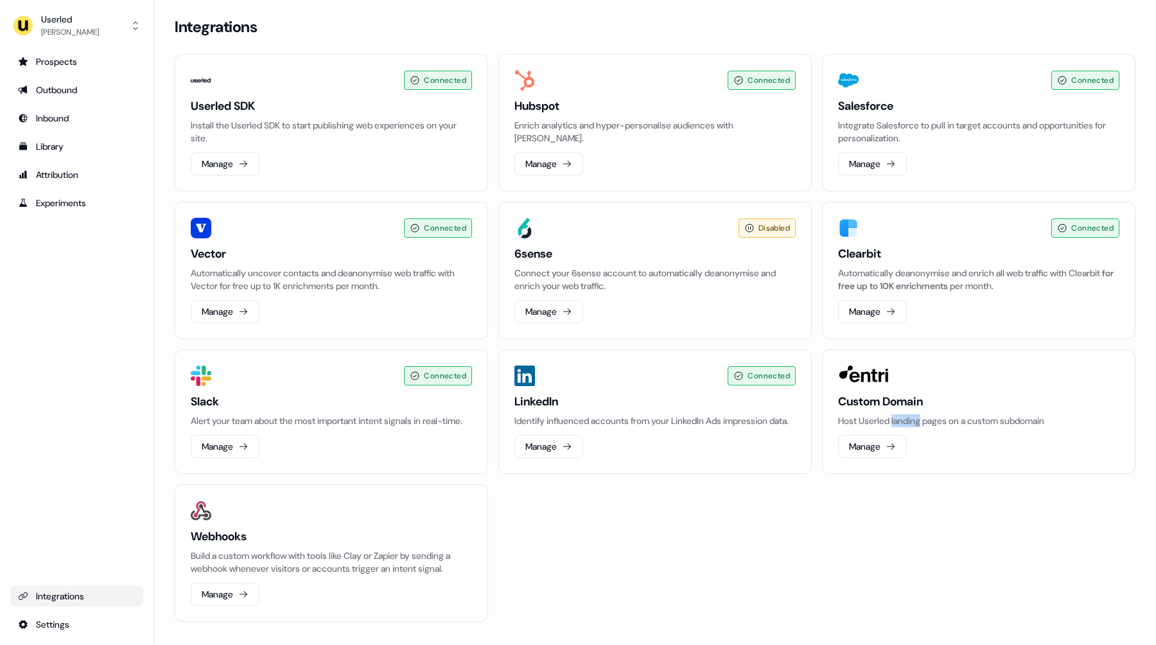
click at [901, 423] on p "Host Userled landing pages on a custom subdomain" at bounding box center [978, 420] width 281 height 13
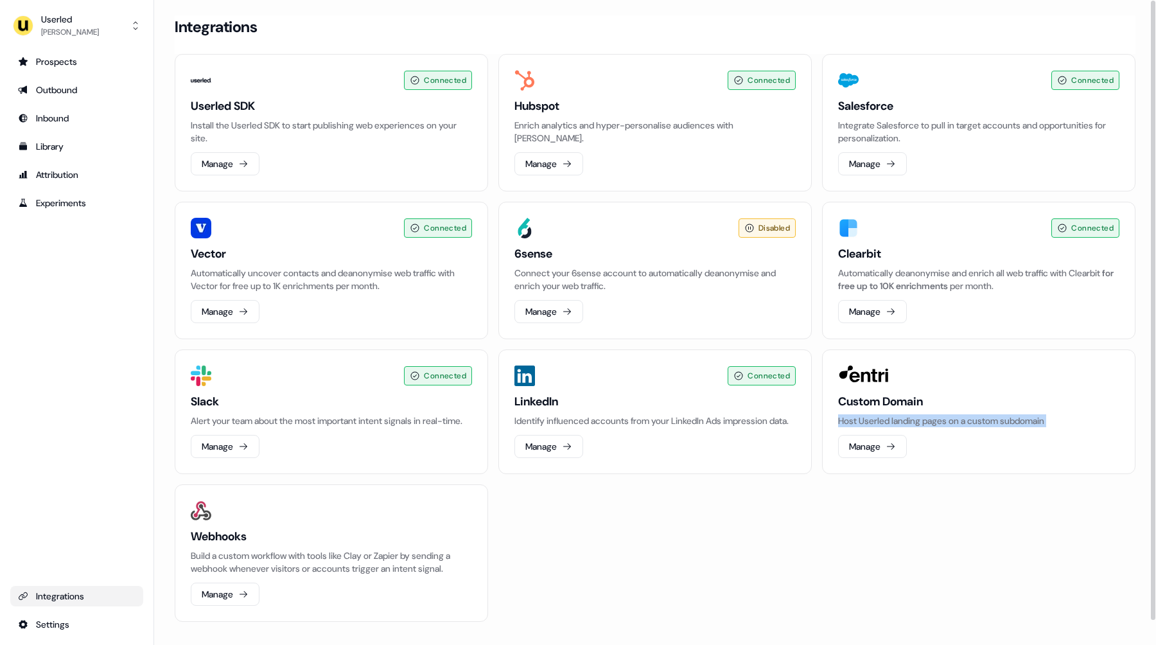
click at [901, 423] on p "Host Userled landing pages on a custom subdomain" at bounding box center [978, 420] width 281 height 13
copy p "Host Userled landing pages on a custom subdomain"
drag, startPoint x: 116, startPoint y: 265, endPoint x: 210, endPoint y: 30, distance: 253.4
click at [116, 265] on div "Prospects Outbound Inbound Library Attribution Experiments Integrations Settings" at bounding box center [76, 342] width 133 height 583
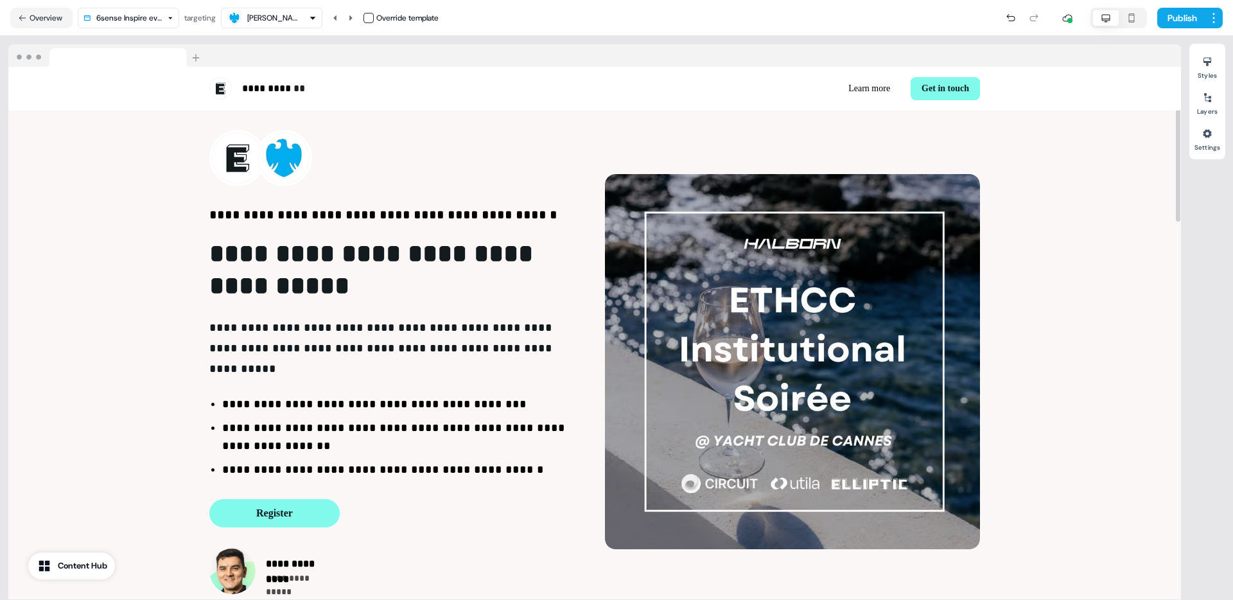
click at [640, 27] on div "Publish" at bounding box center [831, 18] width 784 height 26
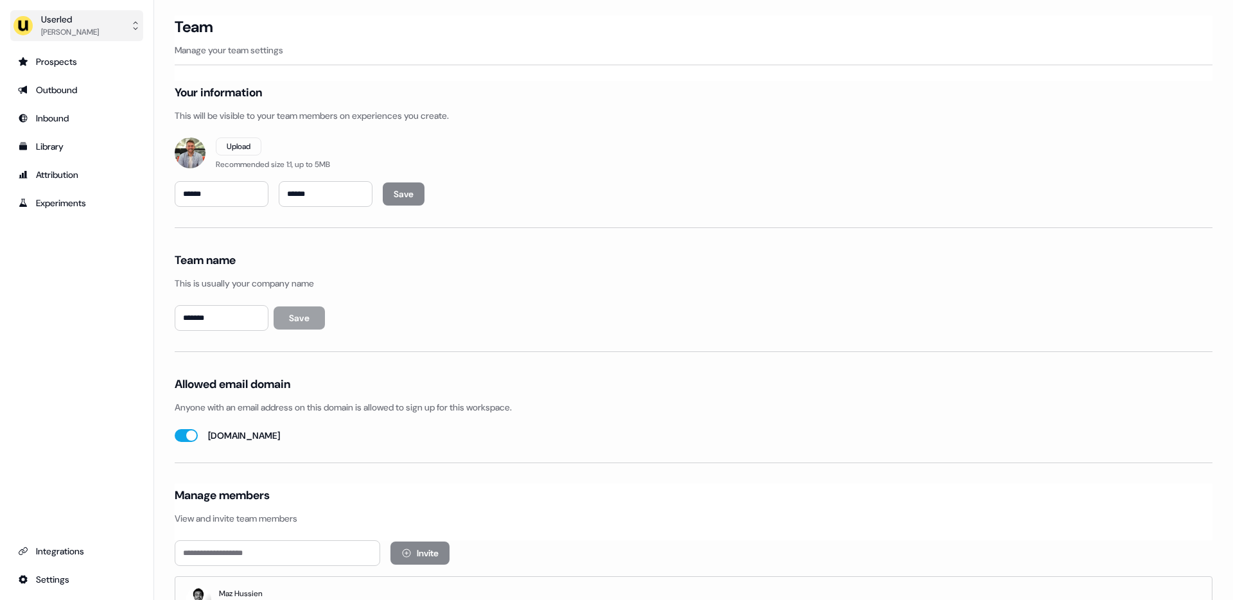
click at [44, 18] on div "Userled" at bounding box center [70, 19] width 58 height 13
click at [68, 60] on div "Impersonate (Admin)" at bounding box center [76, 60] width 122 height 23
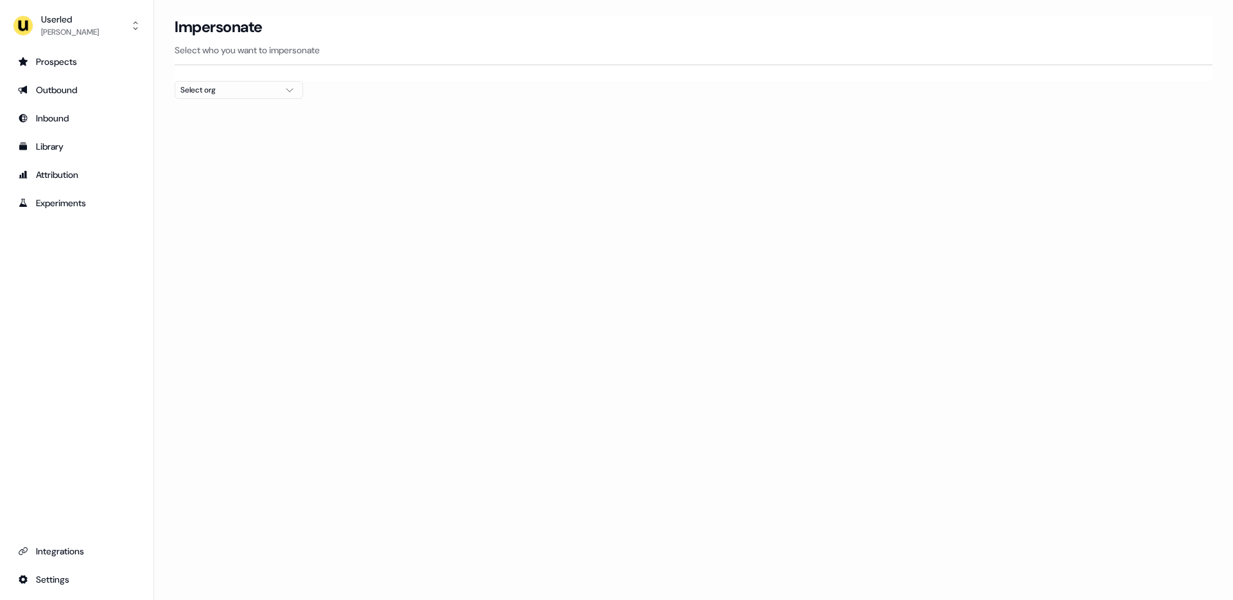
click at [224, 91] on div "Select org" at bounding box center [229, 90] width 96 height 13
type input "*****"
click at [204, 136] on div "Elliptic" at bounding box center [238, 136] width 127 height 21
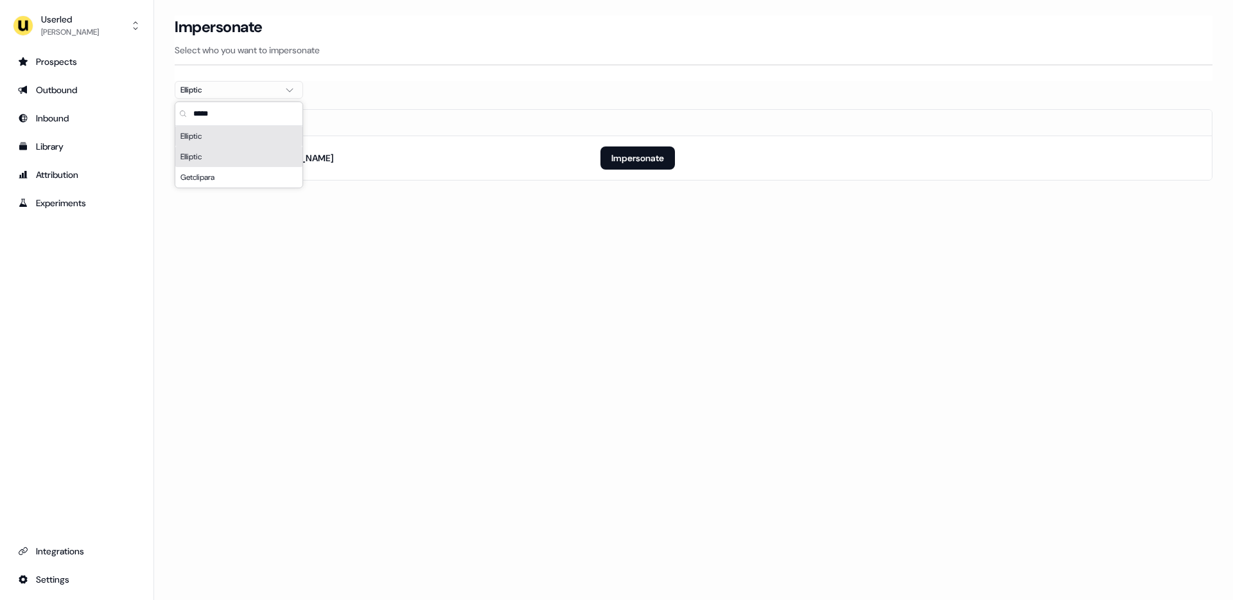
click at [325, 265] on div "Loading... Impersonate Select who you want to impersonate Elliptic Email pouyeh…" at bounding box center [693, 300] width 1079 height 600
click at [633, 160] on button "Impersonate" at bounding box center [638, 157] width 75 height 23
